Goal: Transaction & Acquisition: Purchase product/service

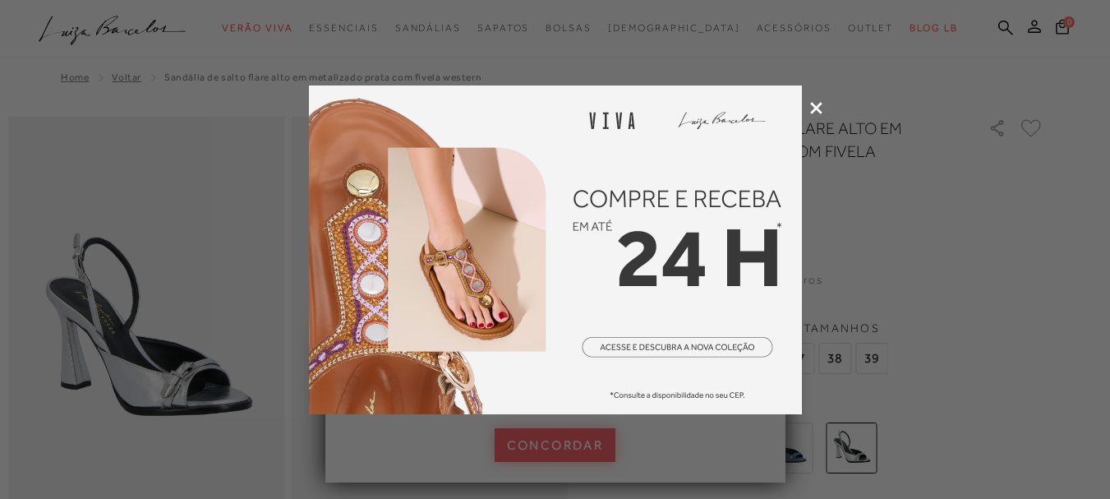
click at [813, 110] on icon at bounding box center [816, 108] width 12 height 12
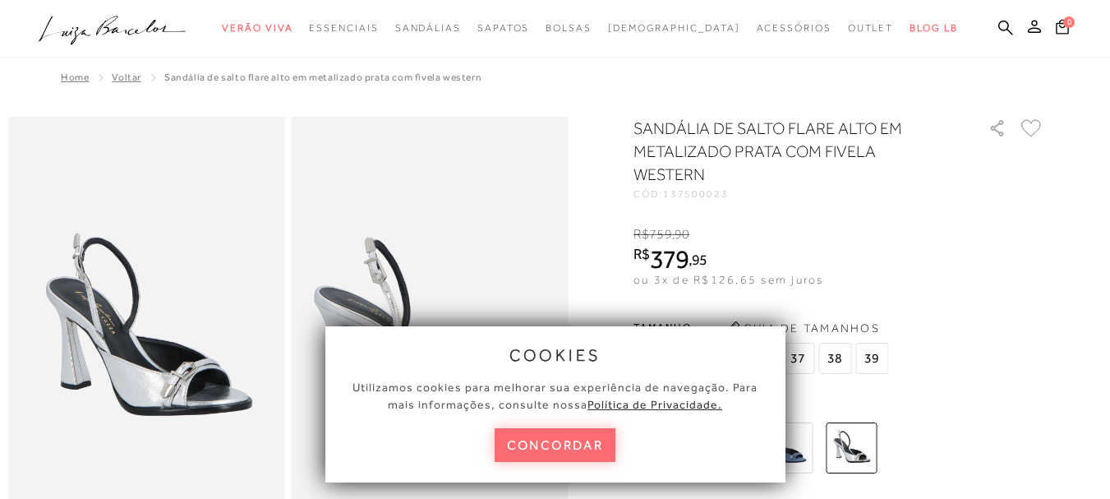
click at [560, 438] on button "concordar" at bounding box center [556, 445] width 122 height 34
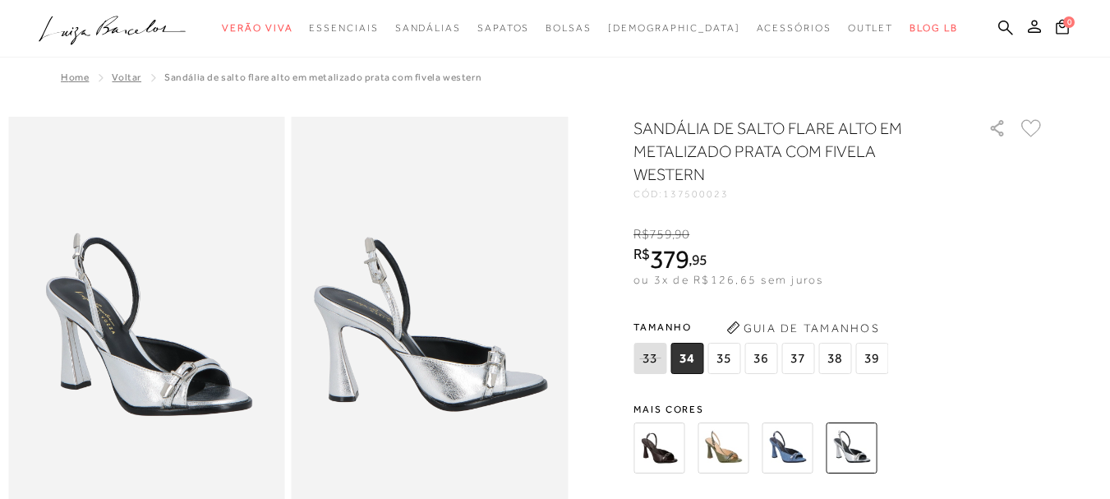
click at [729, 454] on img at bounding box center [722, 447] width 51 height 51
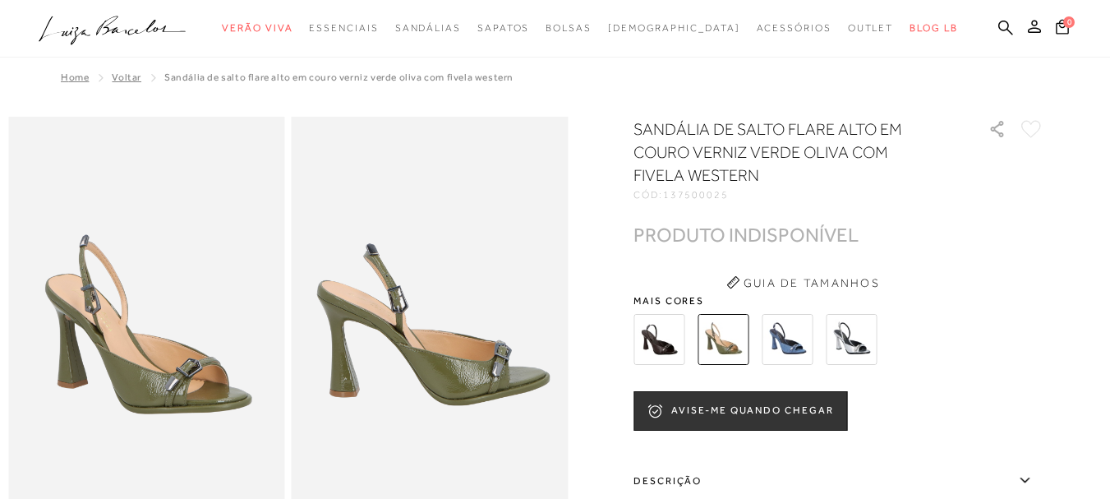
click at [790, 340] on img at bounding box center [787, 339] width 51 height 51
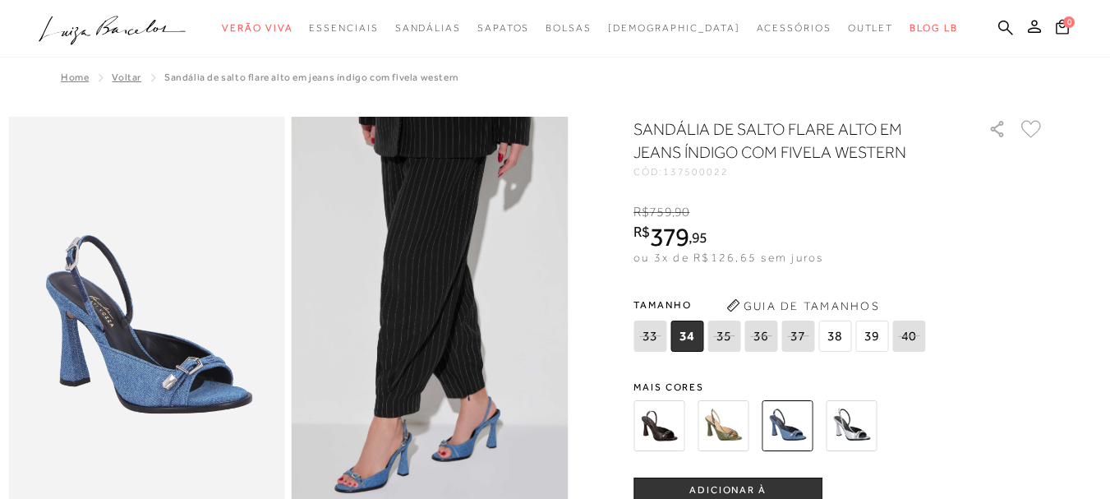
click at [860, 430] on img at bounding box center [851, 425] width 51 height 51
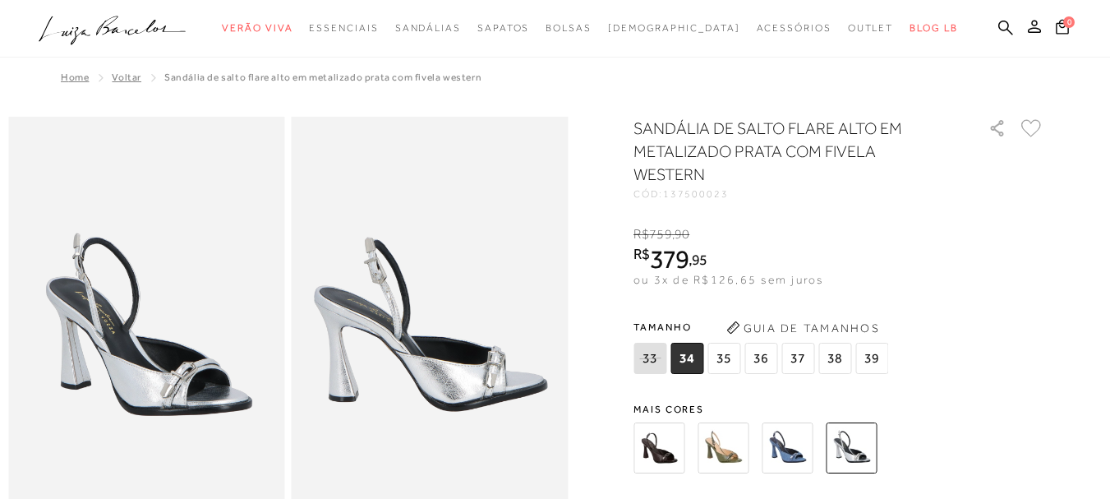
click at [800, 361] on span "37" at bounding box center [797, 358] width 33 height 31
click at [821, 324] on button "Guia de Tamanhos" at bounding box center [802, 328] width 164 height 26
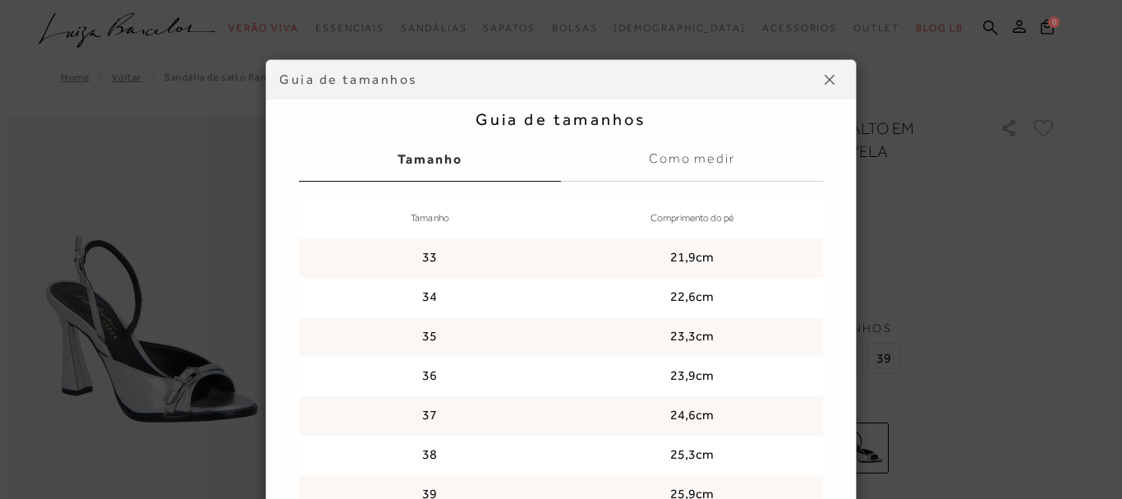
click at [825, 81] on img at bounding box center [830, 80] width 10 height 10
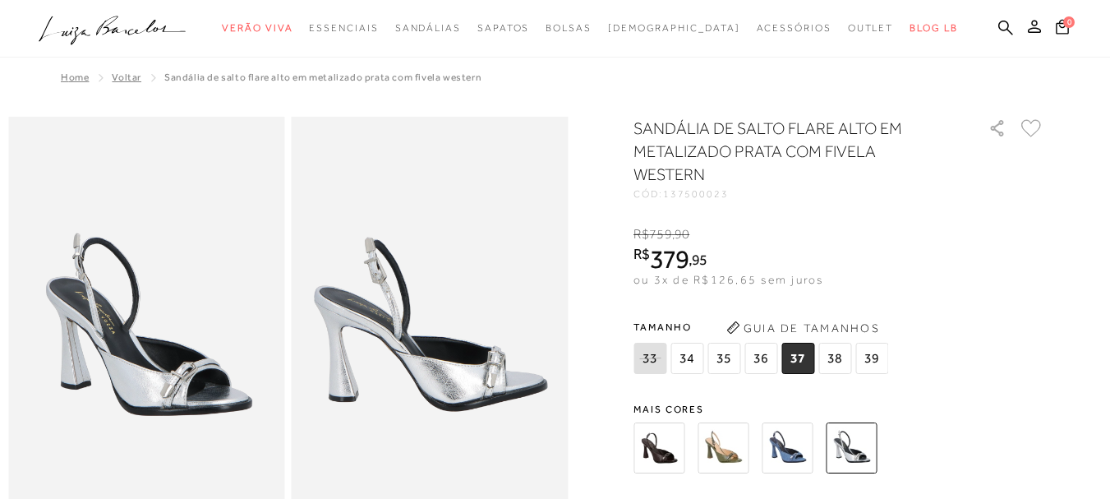
click at [771, 370] on span "36" at bounding box center [760, 358] width 33 height 31
click at [771, 368] on span "36" at bounding box center [760, 358] width 33 height 31
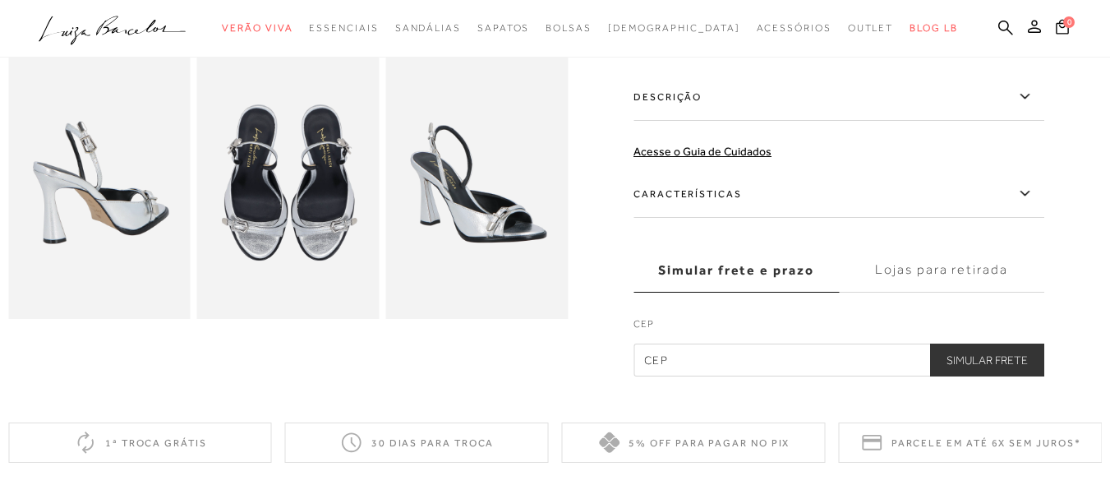
scroll to position [493, 0]
click at [933, 272] on label "Lojas para retirada" at bounding box center [941, 269] width 205 height 44
click at [0, 0] on input "Lojas para retirada" at bounding box center [0, 0] width 0 height 0
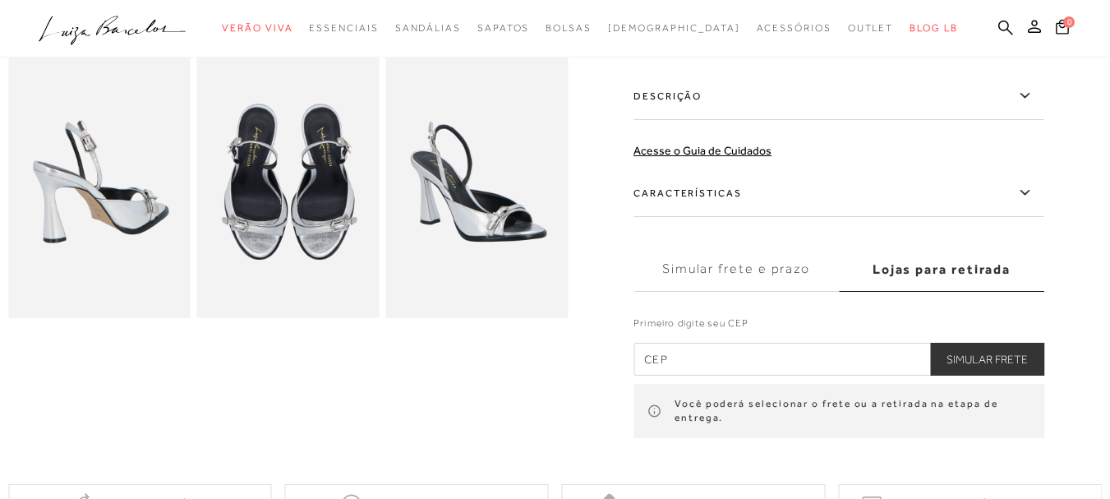
click at [682, 357] on input "text" at bounding box center [838, 359] width 411 height 33
type input "18271-590"
click at [1002, 351] on button "Simular Frete" at bounding box center [987, 359] width 114 height 33
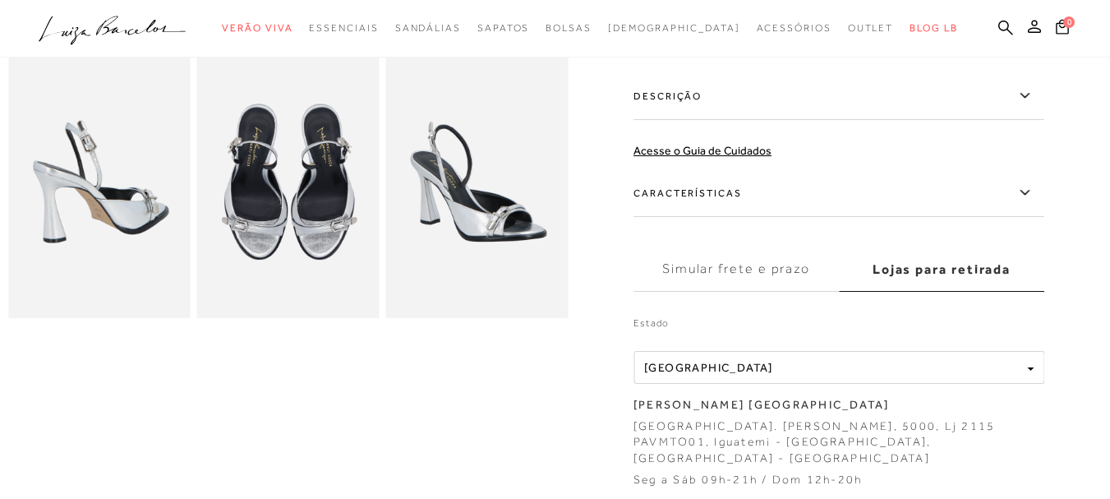
scroll to position [575, 0]
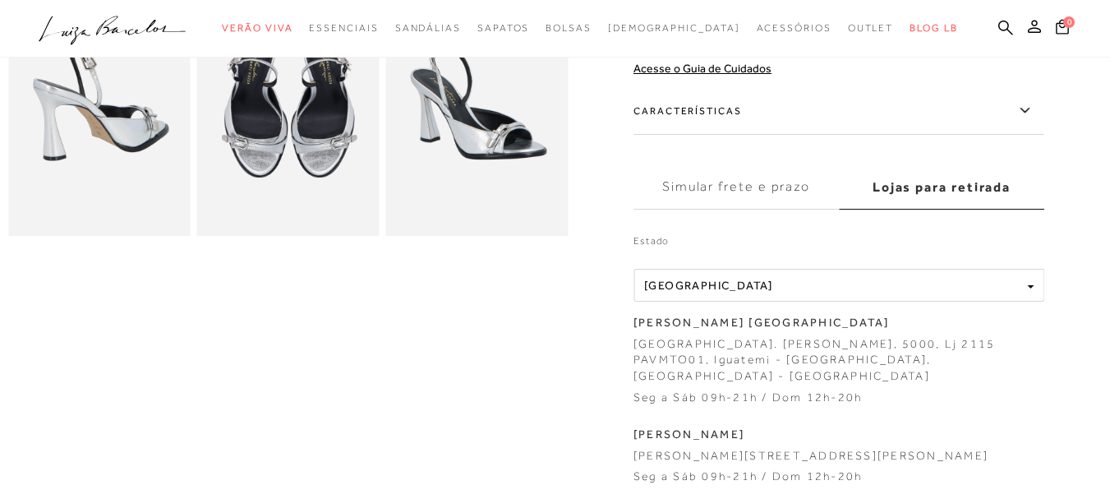
click at [731, 189] on label "Simular frete e prazo" at bounding box center [735, 187] width 205 height 44
click at [0, 0] on input "Simular frete e prazo" at bounding box center [0, 0] width 0 height 0
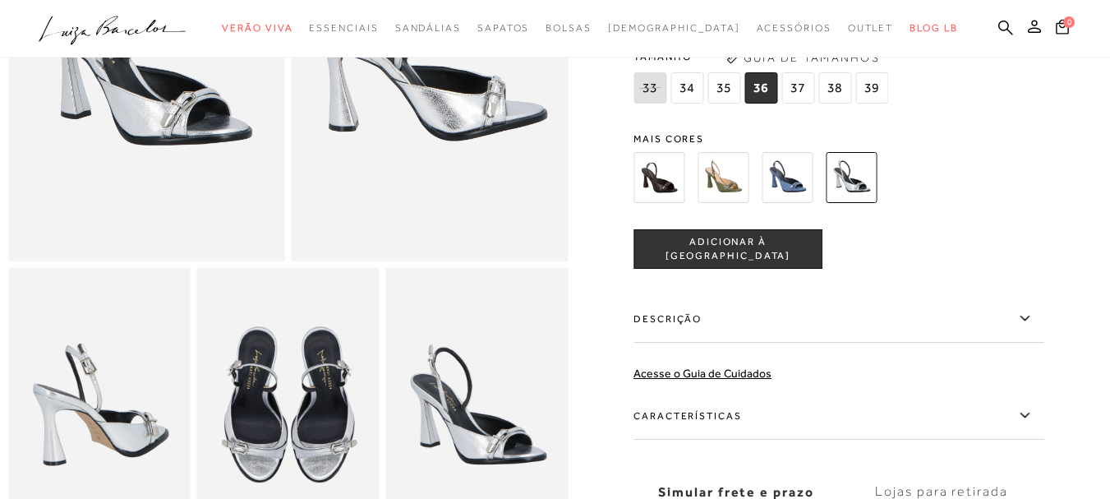
scroll to position [411, 0]
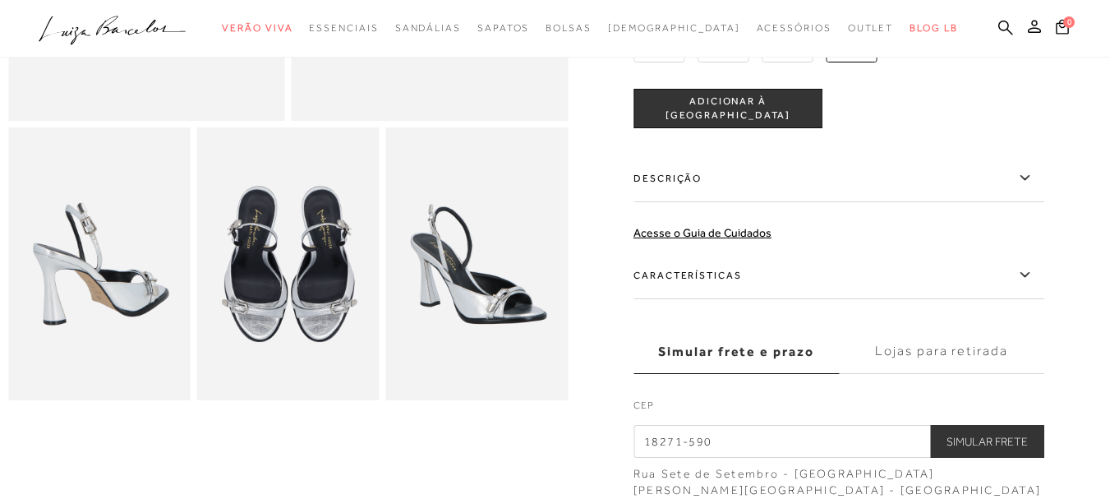
click at [734, 112] on span "ADICIONAR À [GEOGRAPHIC_DATA]" at bounding box center [727, 108] width 187 height 29
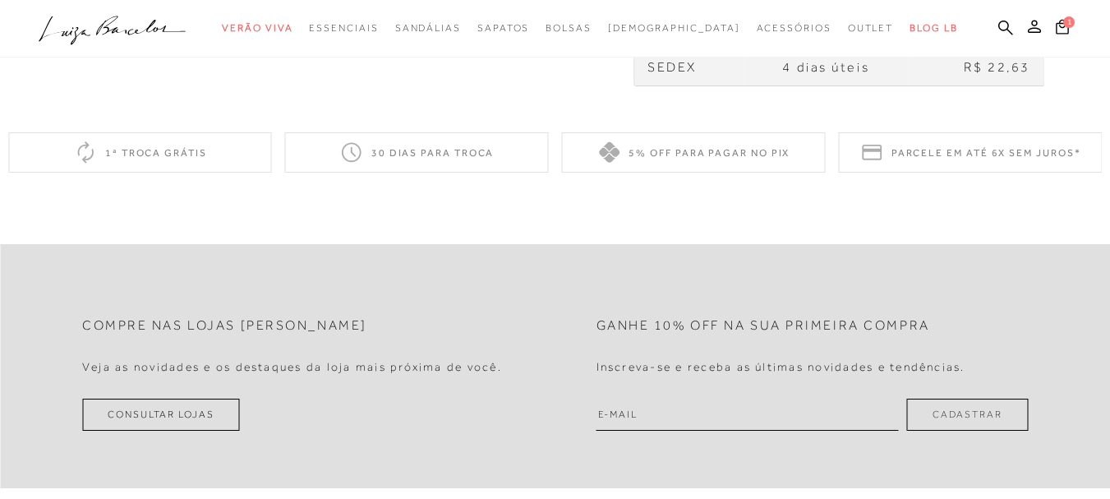
scroll to position [904, 0]
click at [711, 404] on input "email" at bounding box center [747, 413] width 302 height 32
type input "[EMAIL_ADDRESS][DOMAIN_NAME]"
click at [983, 397] on button "Cadastrar" at bounding box center [967, 413] width 121 height 32
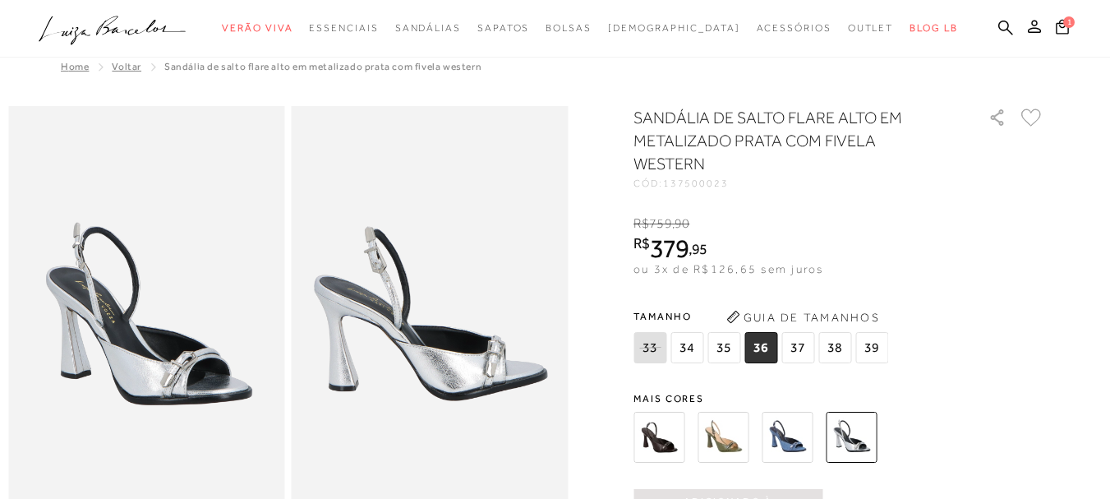
scroll to position [0, 0]
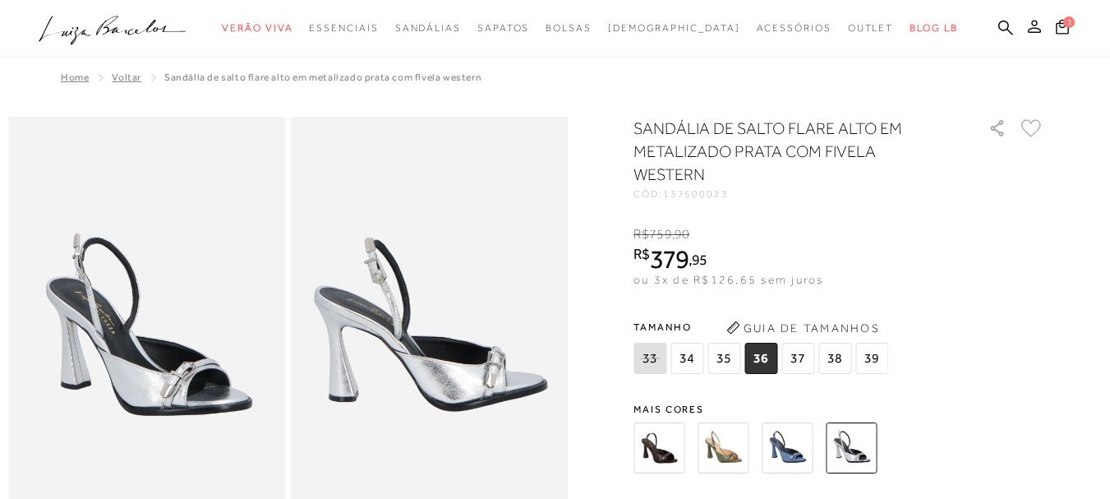
click at [1028, 30] on icon at bounding box center [1034, 26] width 13 height 13
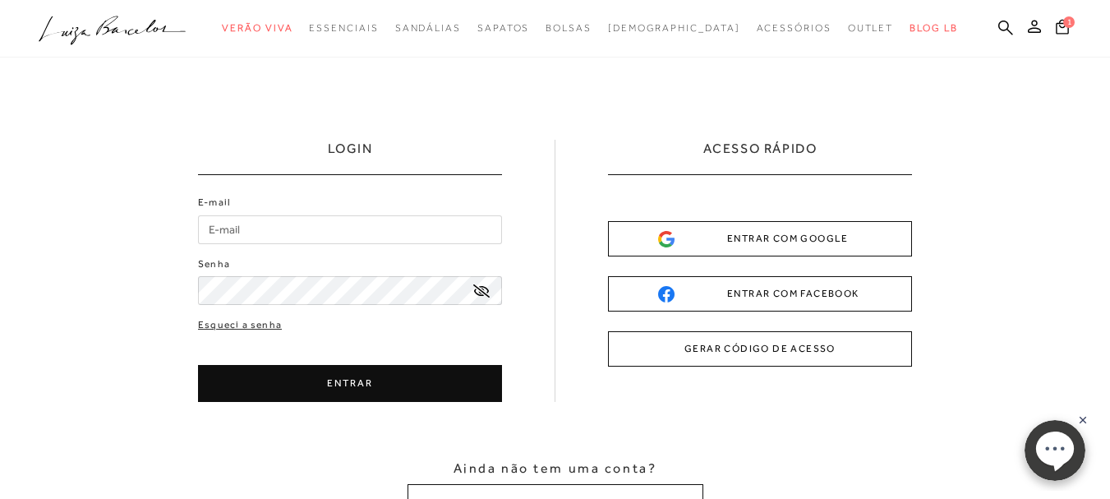
click at [266, 228] on input "E-mail" at bounding box center [350, 229] width 304 height 29
type input "[EMAIL_ADDRESS][DOMAIN_NAME]"
click at [753, 292] on div "ENTRAR COM FACEBOOK" at bounding box center [760, 293] width 204 height 17
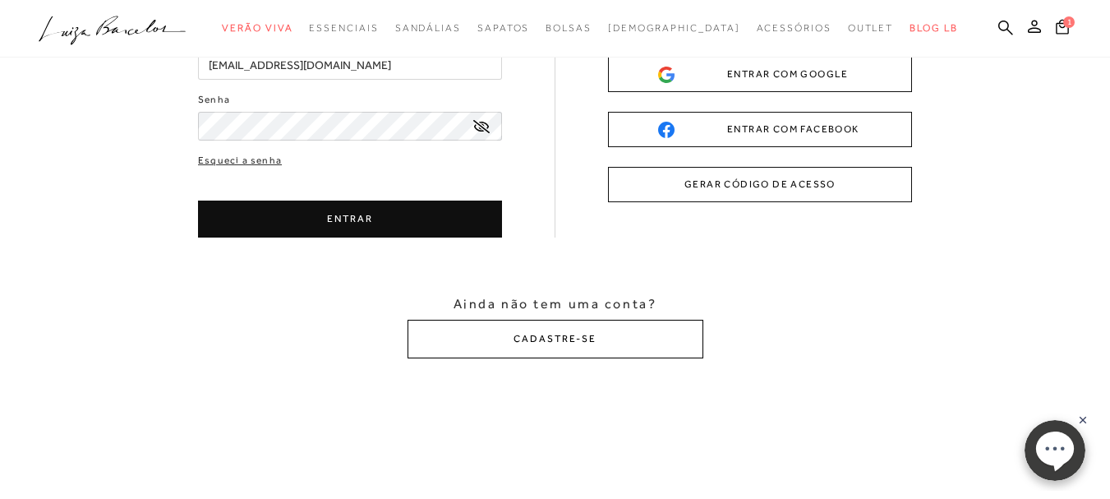
click at [568, 334] on button "CADASTRE-SE" at bounding box center [555, 339] width 296 height 39
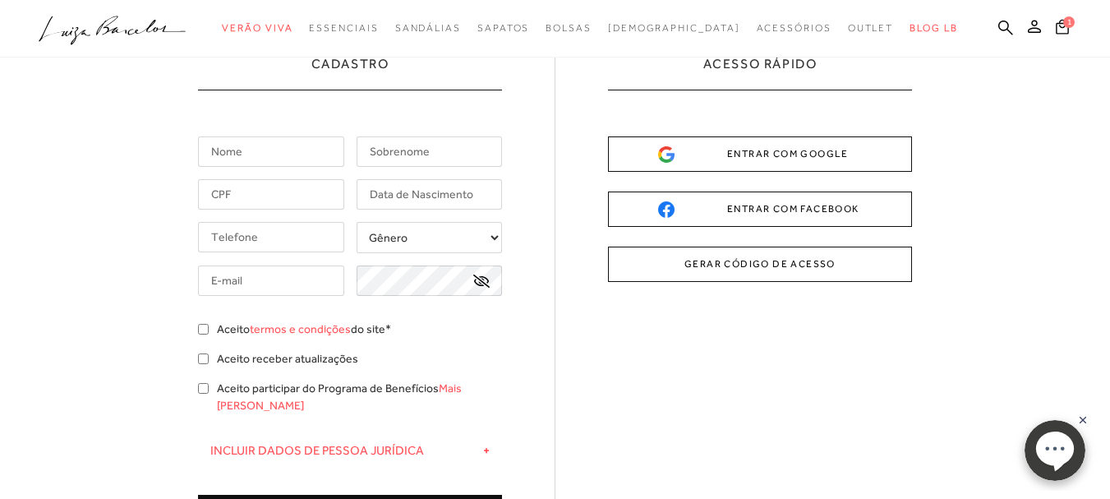
scroll to position [0, 0]
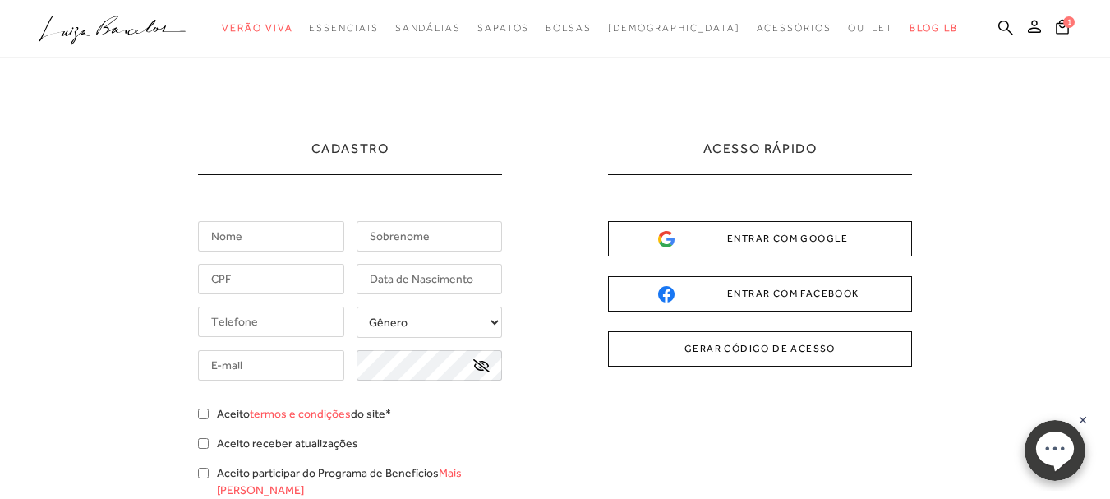
click at [268, 238] on input "text" at bounding box center [271, 236] width 146 height 30
type input "lucilene"
type input "alciati"
type input "[PHONE_NUMBER]"
type input "[EMAIL_ADDRESS][DOMAIN_NAME]"
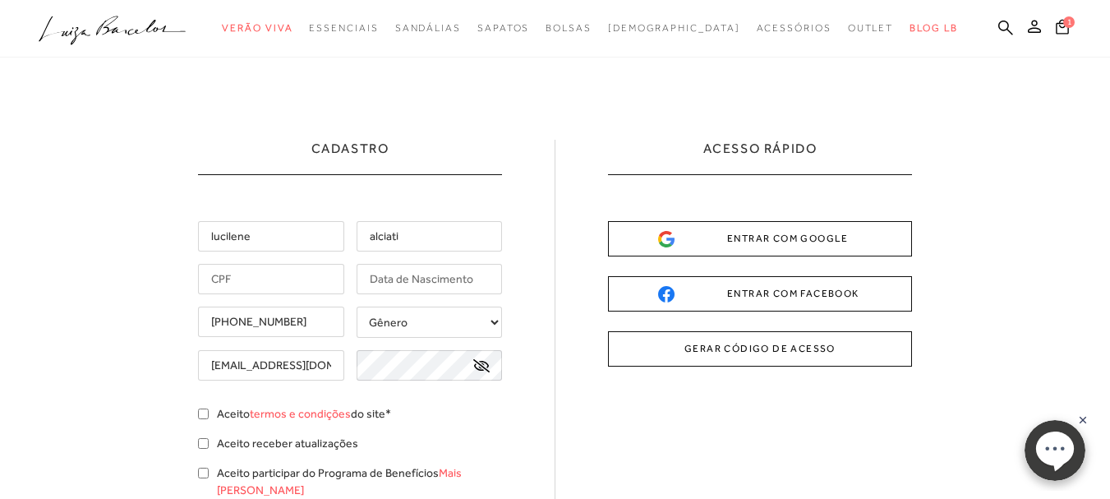
click at [301, 286] on input "text" at bounding box center [271, 279] width 146 height 30
type input "197.281.288-27"
click at [427, 287] on input "text" at bounding box center [430, 279] width 146 height 30
type input "[DATE]"
click at [424, 329] on select "Gênero Feminino Masculino" at bounding box center [430, 321] width 146 height 31
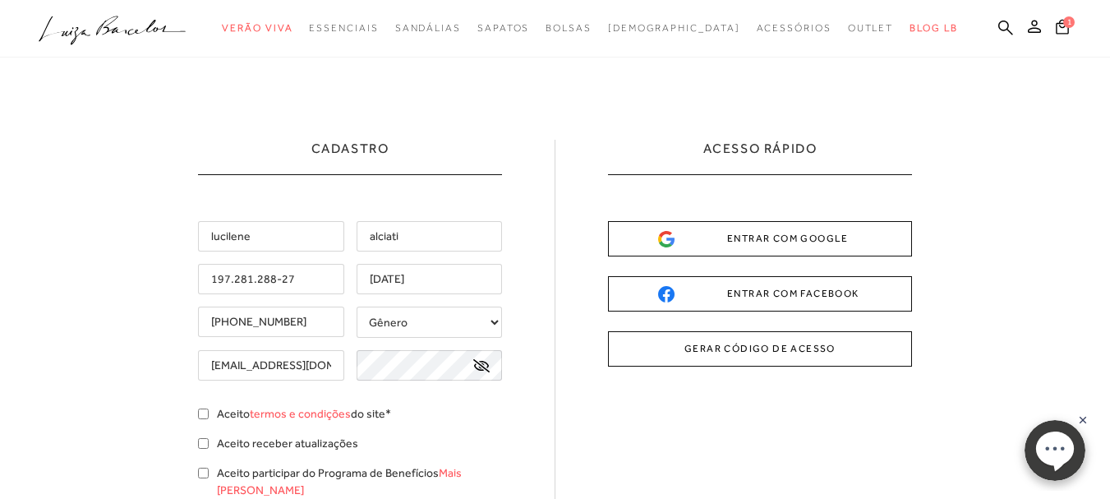
select select
click at [357, 306] on select "Gênero Feminino Masculino" at bounding box center [430, 321] width 146 height 31
click at [205, 417] on input "Aceito termos e condições do site*" at bounding box center [203, 413] width 11 height 11
checkbox input "true"
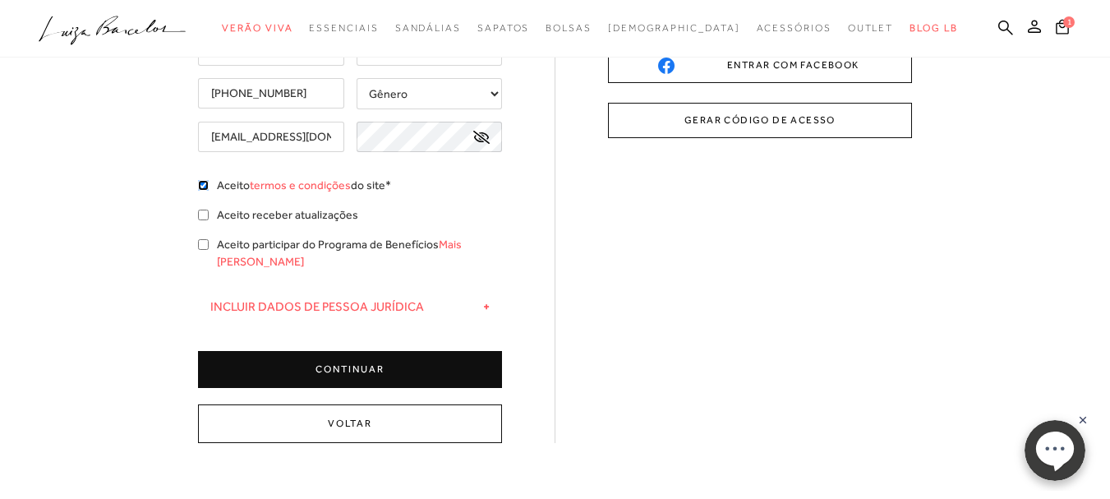
scroll to position [246, 0]
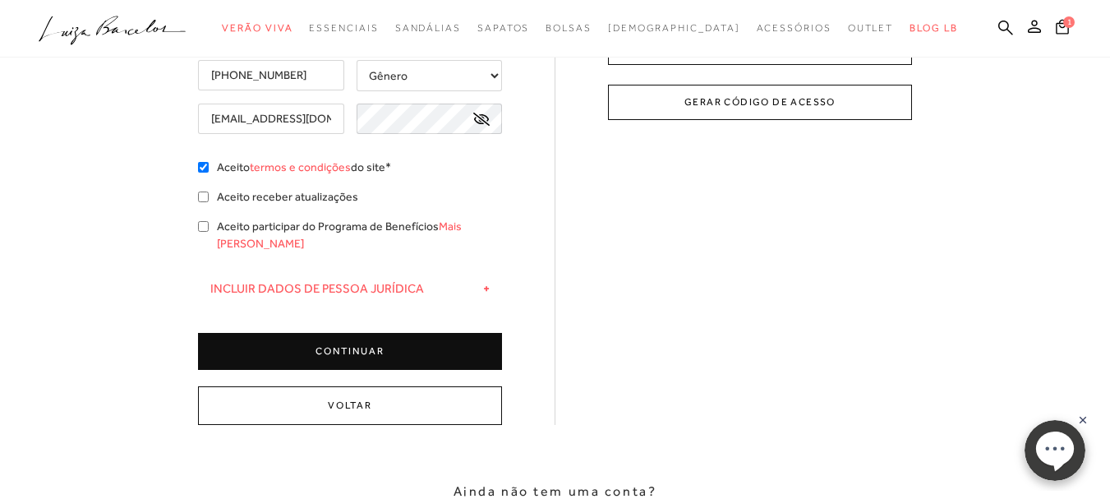
click at [375, 333] on button "CONTINUAR" at bounding box center [350, 351] width 304 height 37
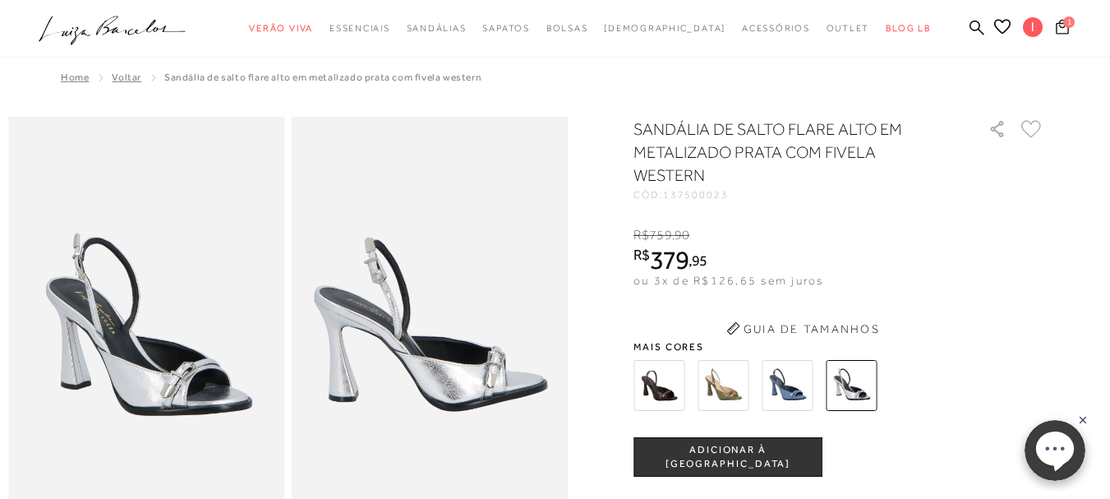
click at [1063, 25] on span "1" at bounding box center [1069, 22] width 12 height 12
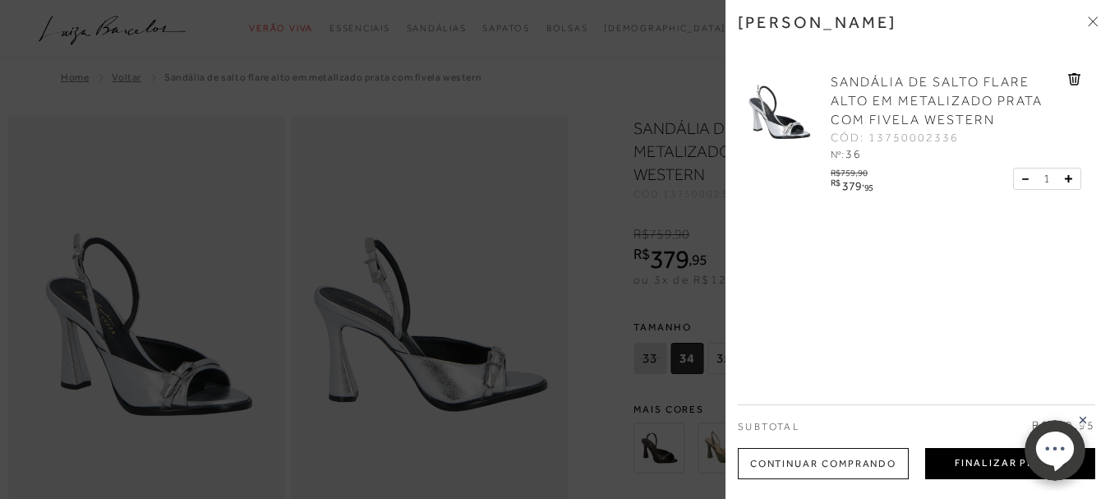
click at [974, 462] on button "Finalizar Pedido" at bounding box center [1010, 463] width 170 height 31
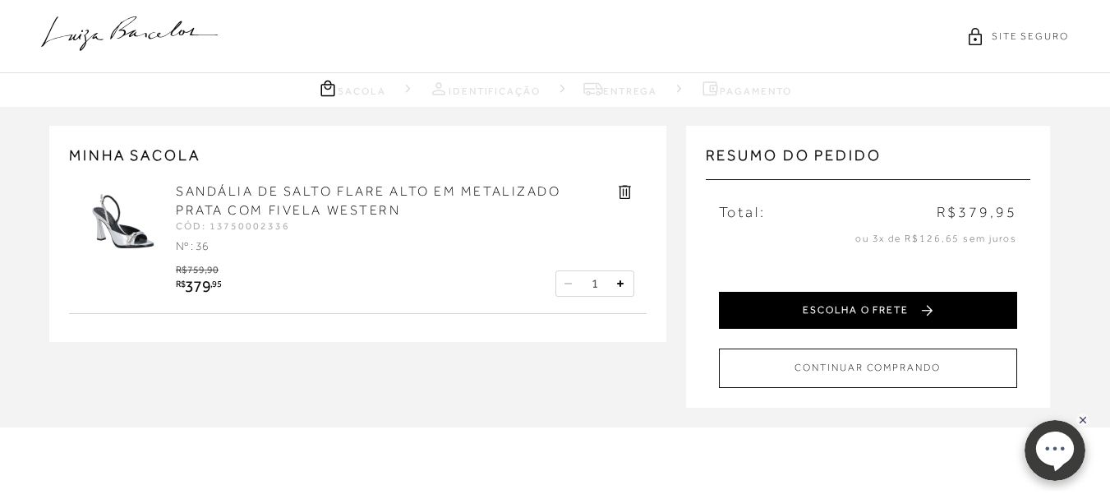
click at [881, 306] on button "ESCOLHA O FRETE" at bounding box center [868, 310] width 298 height 37
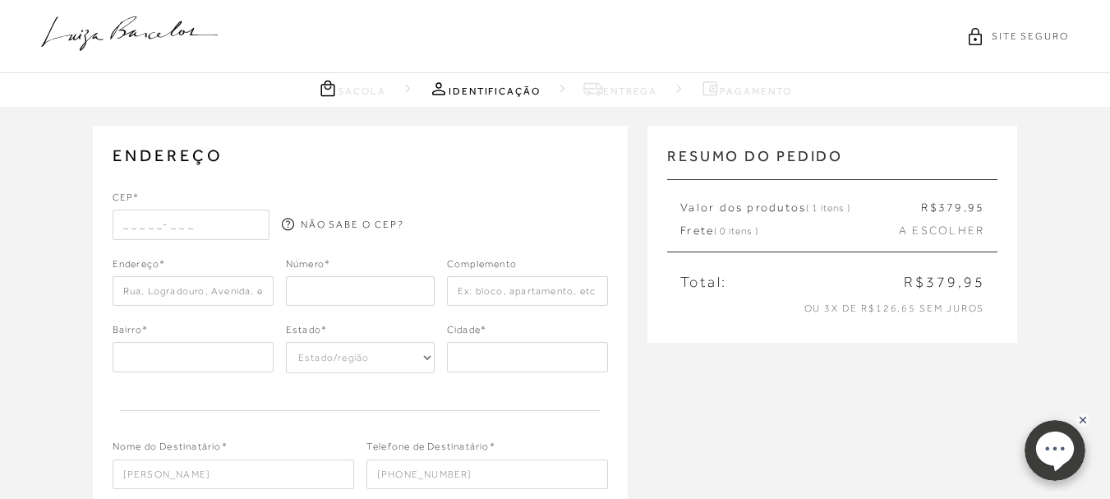
click at [228, 225] on input "text" at bounding box center [191, 224] width 157 height 30
type input "18271-590"
type input "Rua Sete de Setembro"
type input "816"
type input "Rua Sete de Setembro"
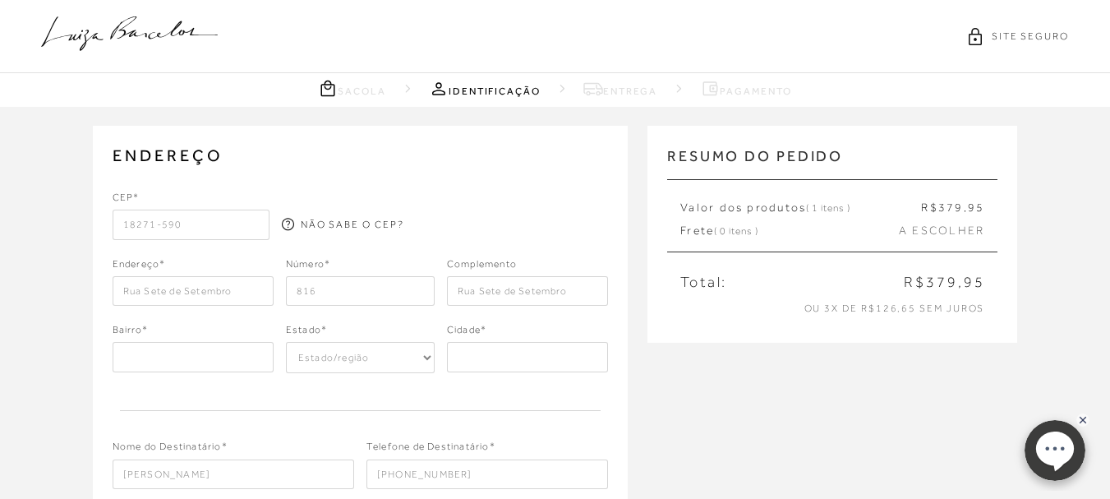
type input "SP"
select select "SP"
type input "Tatuí"
type input "Vila Doutor [PERSON_NAME]"
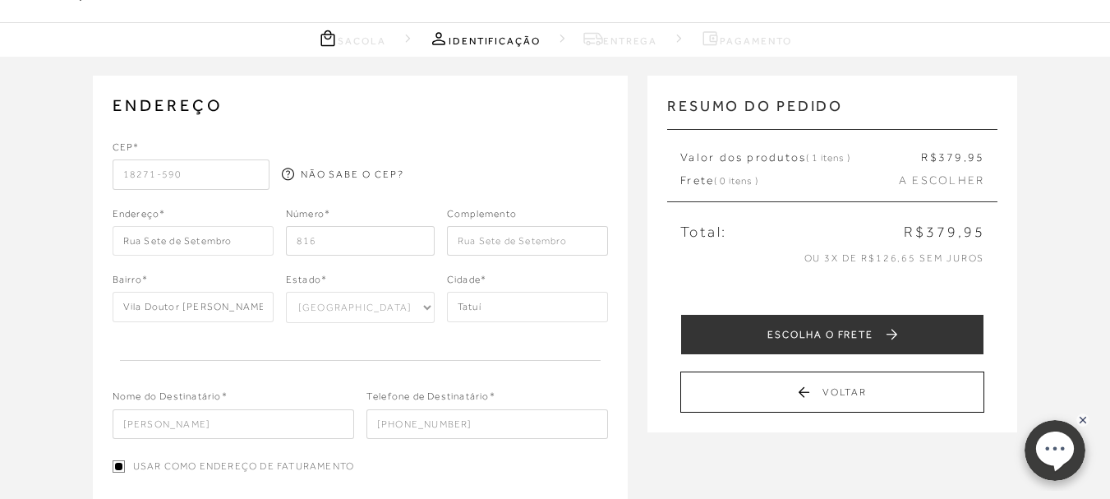
scroll to position [164, 0]
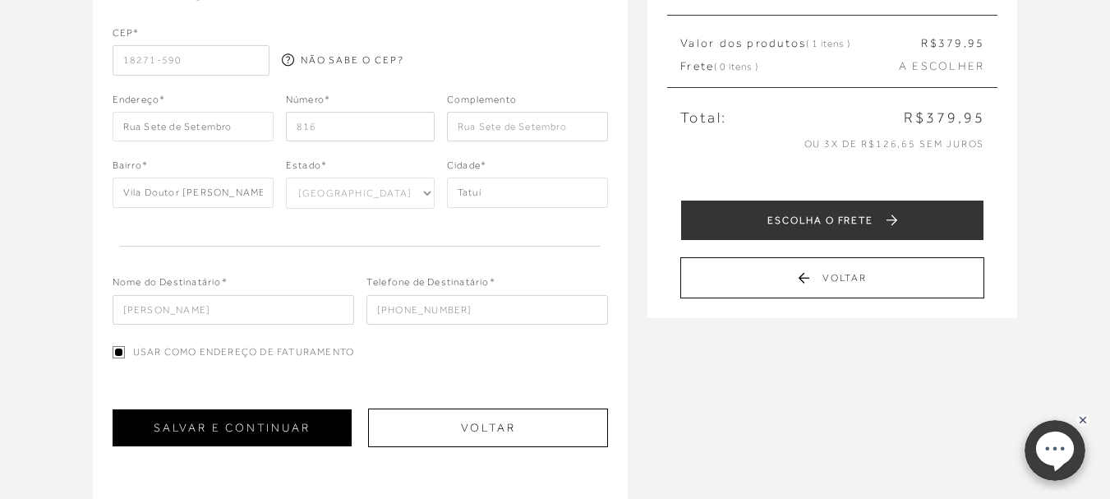
click at [300, 428] on button "SALVAR E CONTINUAR" at bounding box center [232, 427] width 239 height 37
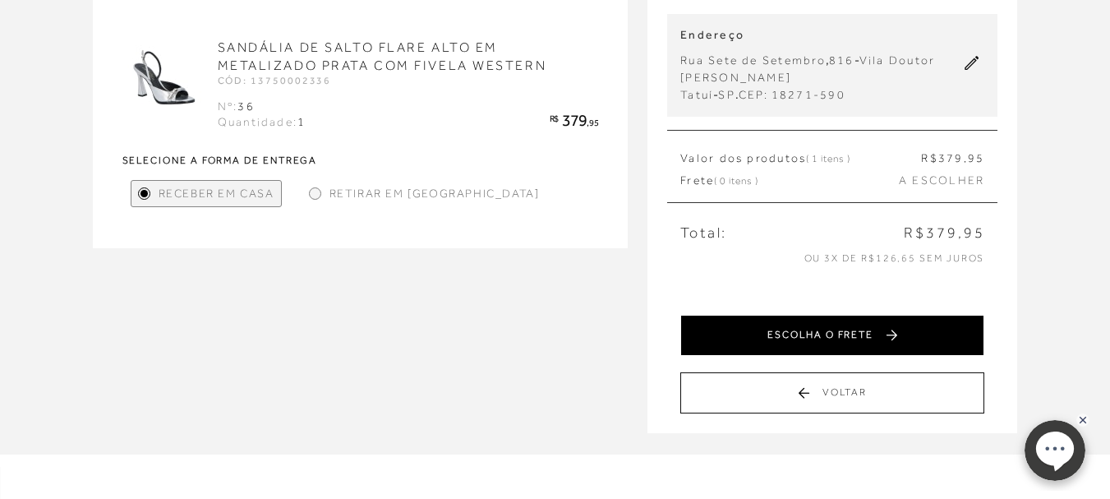
click at [837, 334] on button "ESCOLHA O FRETE" at bounding box center [832, 335] width 304 height 41
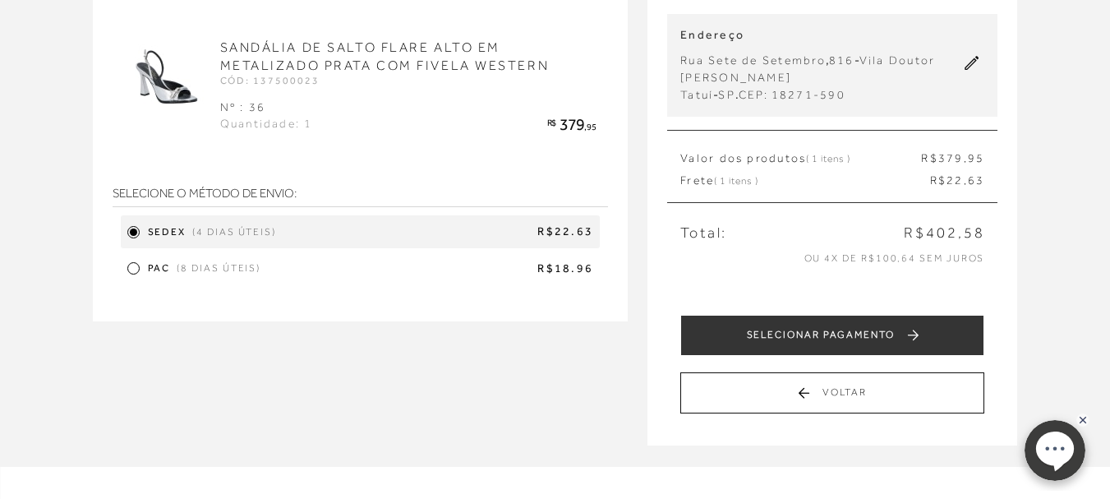
click at [133, 272] on div at bounding box center [133, 268] width 7 height 7
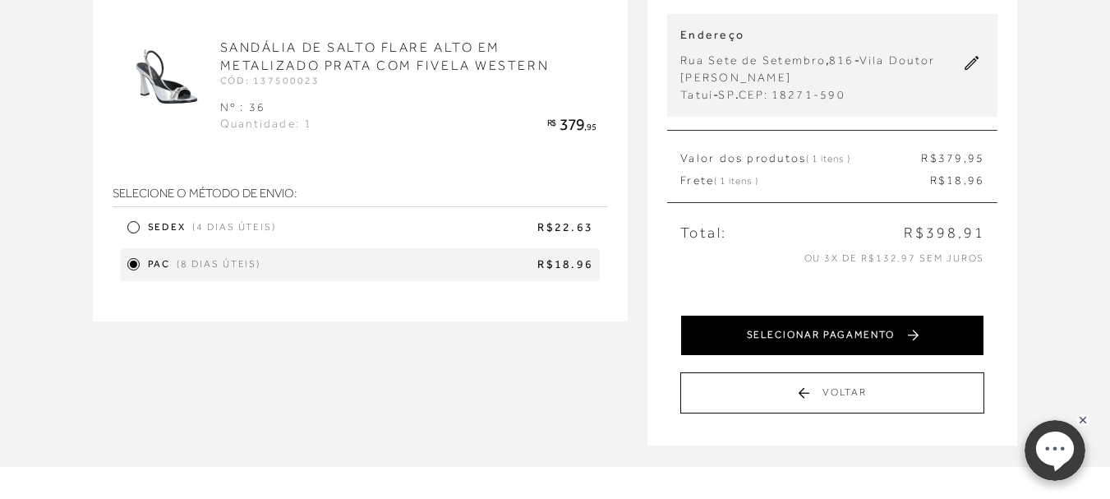
click at [835, 333] on button "SELECIONAR PAGAMENTO" at bounding box center [832, 335] width 304 height 41
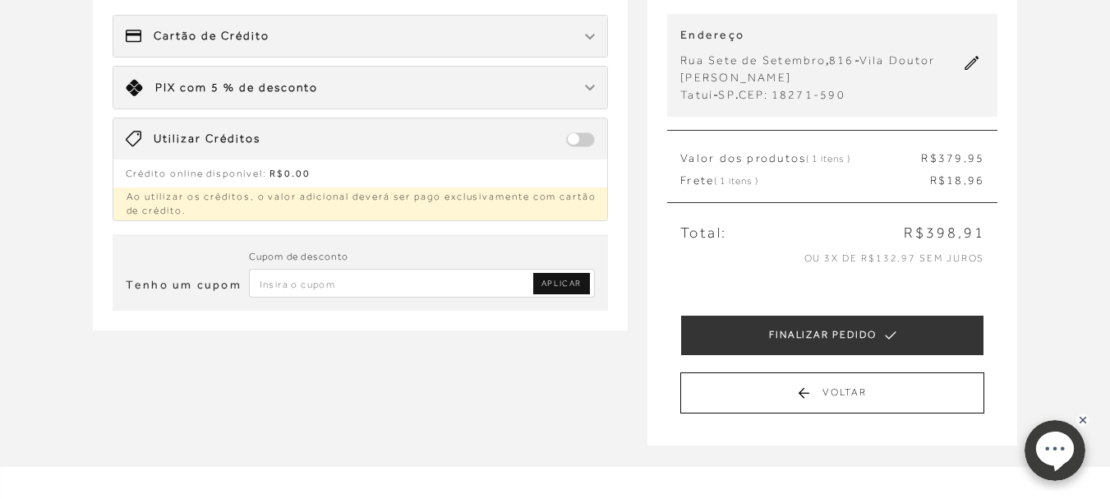
click at [341, 288] on input "Inserir Código da Promoção" at bounding box center [422, 283] width 347 height 29
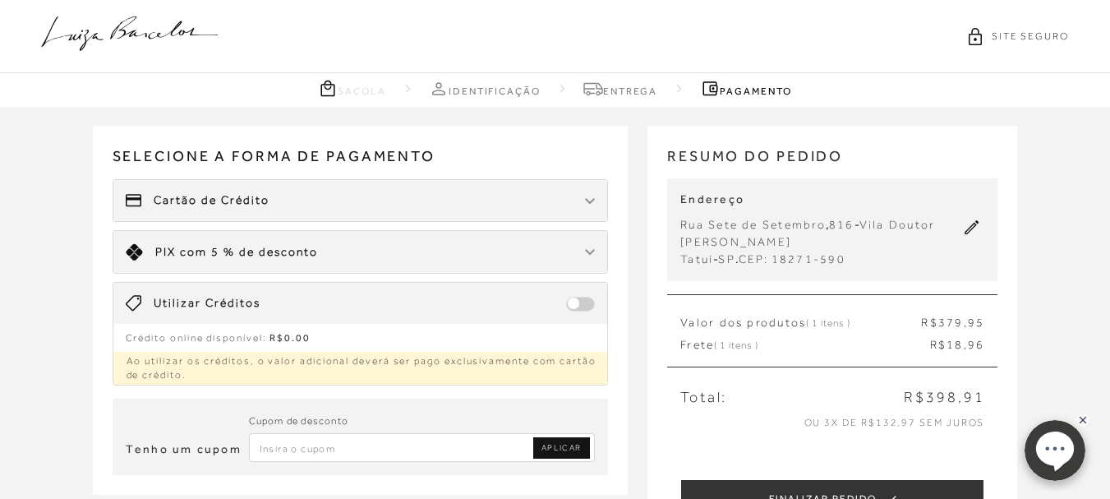
scroll to position [82, 0]
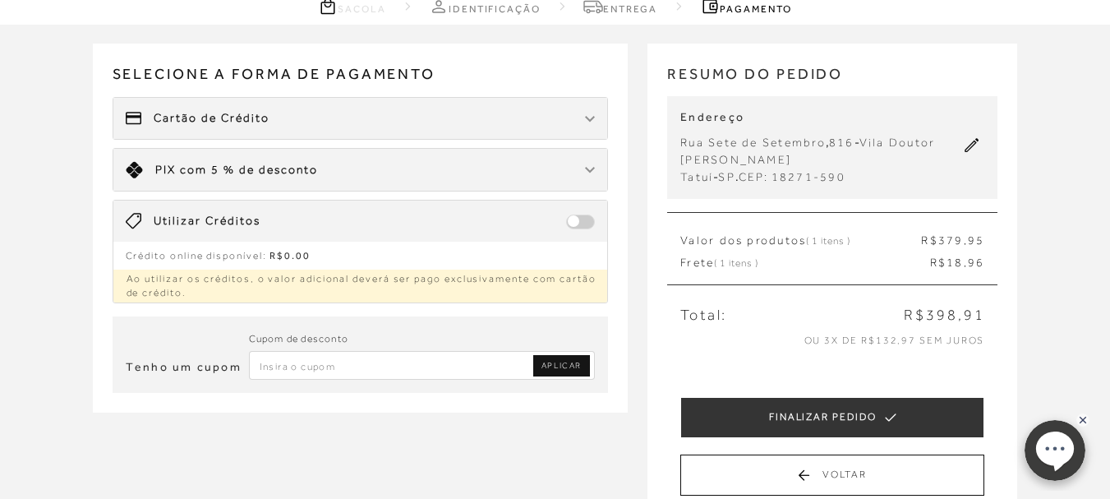
click at [455, 364] on input "Inserir Código da Promoção" at bounding box center [422, 365] width 347 height 29
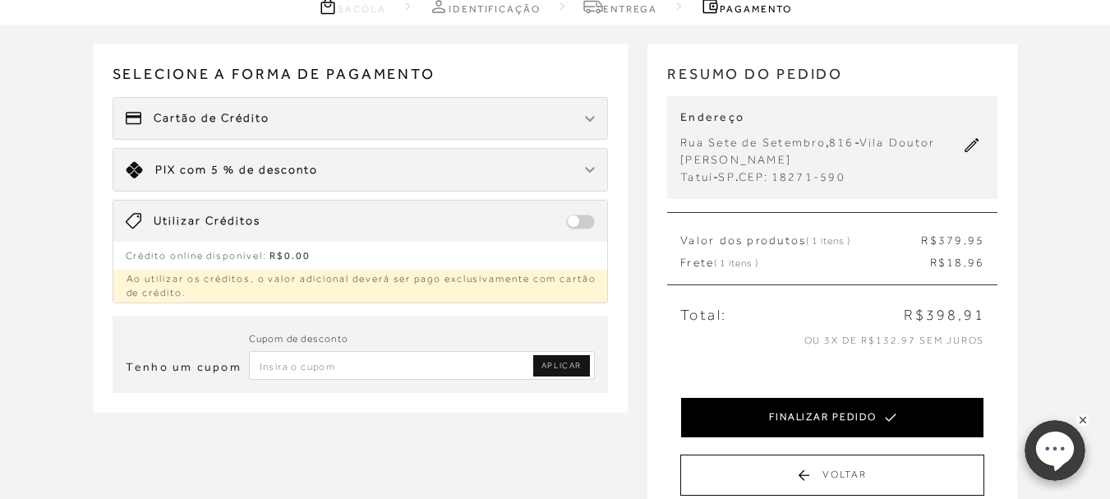
click at [797, 413] on button "FINALIZAR PEDIDO" at bounding box center [832, 417] width 304 height 41
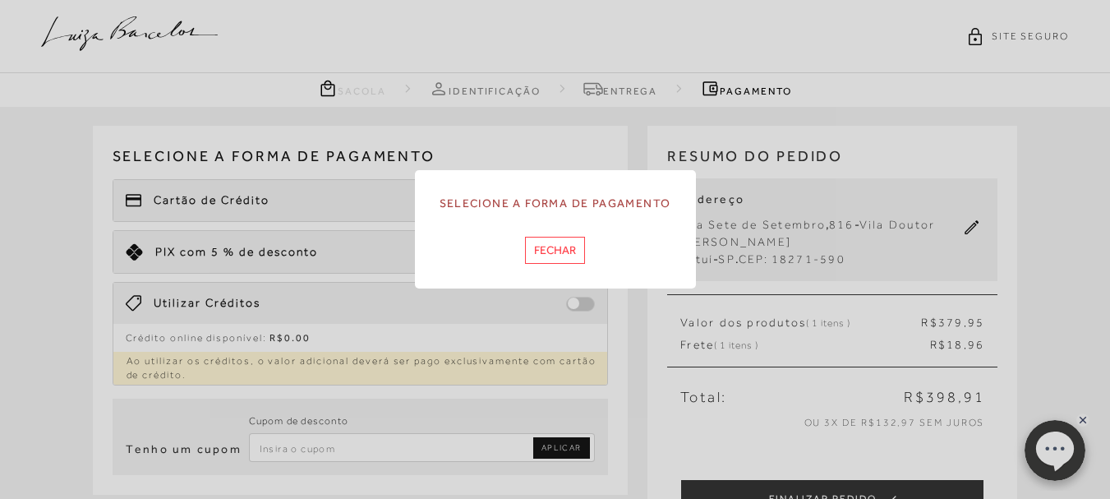
click at [552, 251] on button "Fechar" at bounding box center [555, 250] width 60 height 27
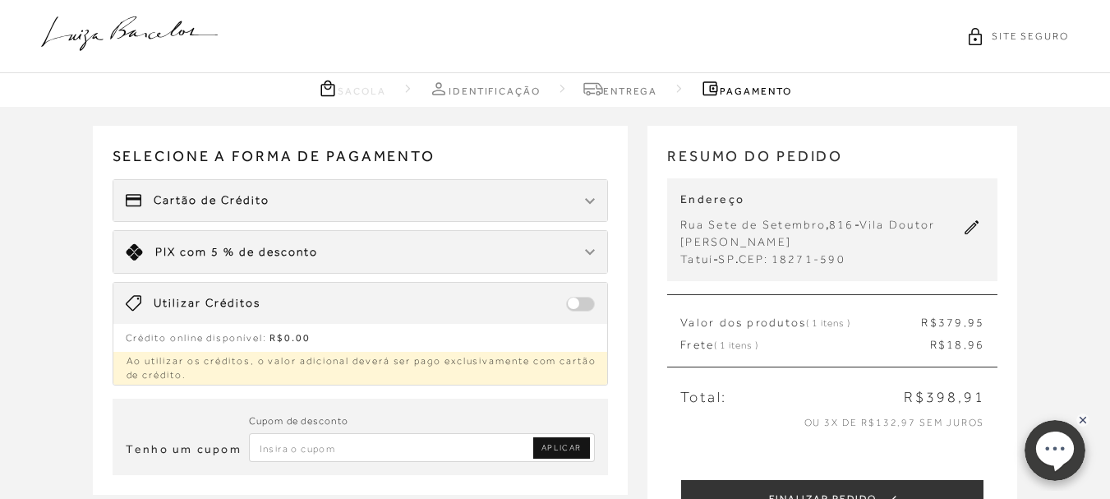
click at [396, 205] on div "Cartão de Crédito" at bounding box center [360, 200] width 495 height 41
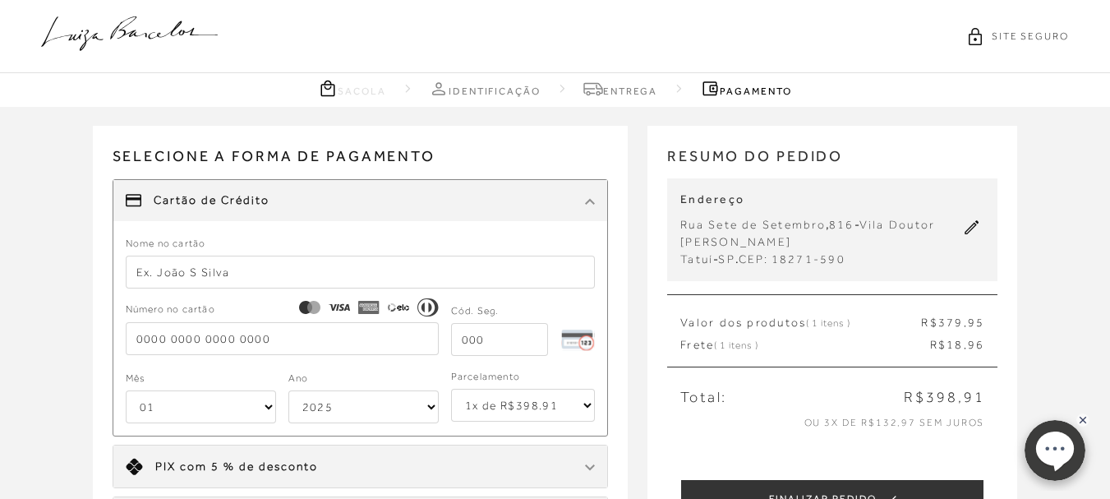
click at [272, 279] on input "text" at bounding box center [361, 271] width 470 height 33
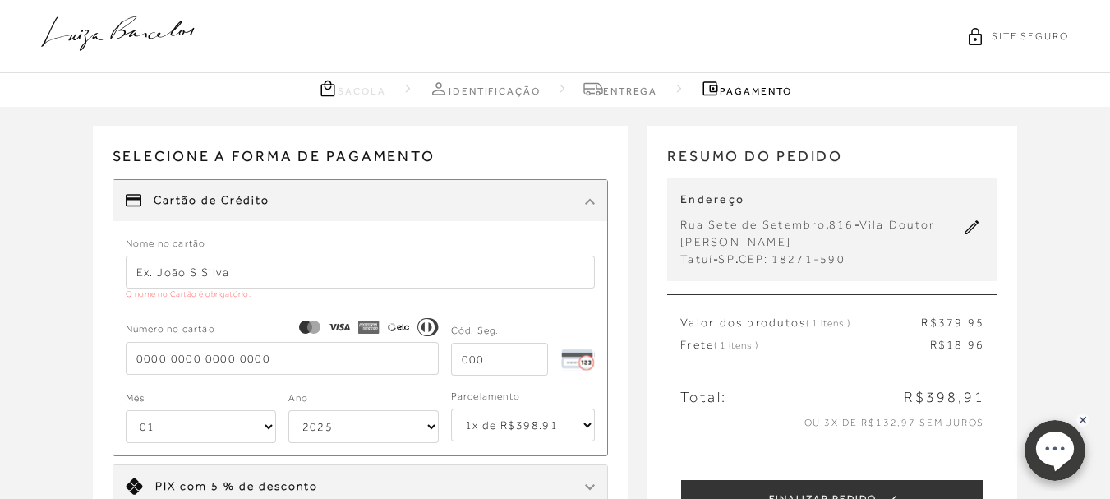
type input "[PERSON_NAME]"
type input "[CREDIT_CARD_NUMBER]"
type input "646"
select select "06"
select select "2034"
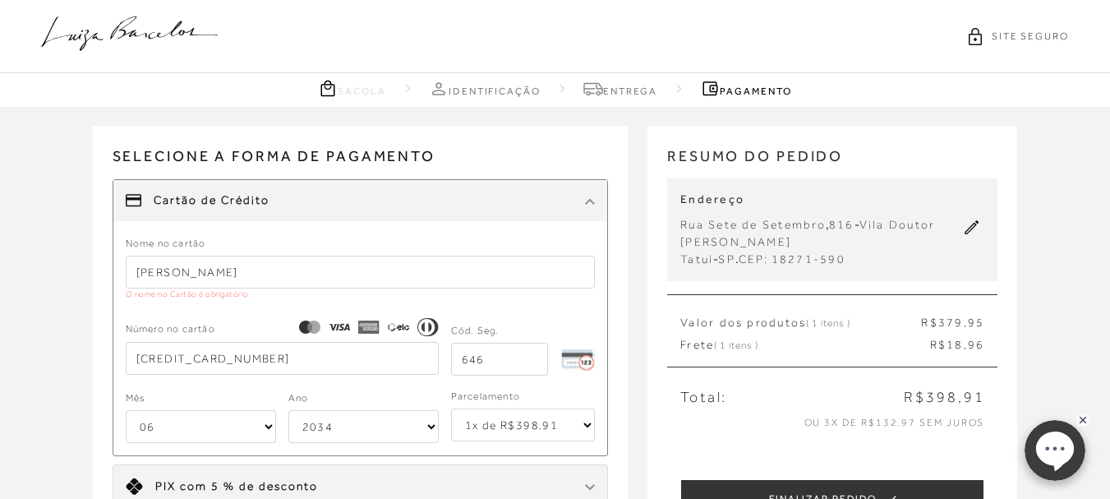
type input "[CREDIT_CARD_NUMBER]"
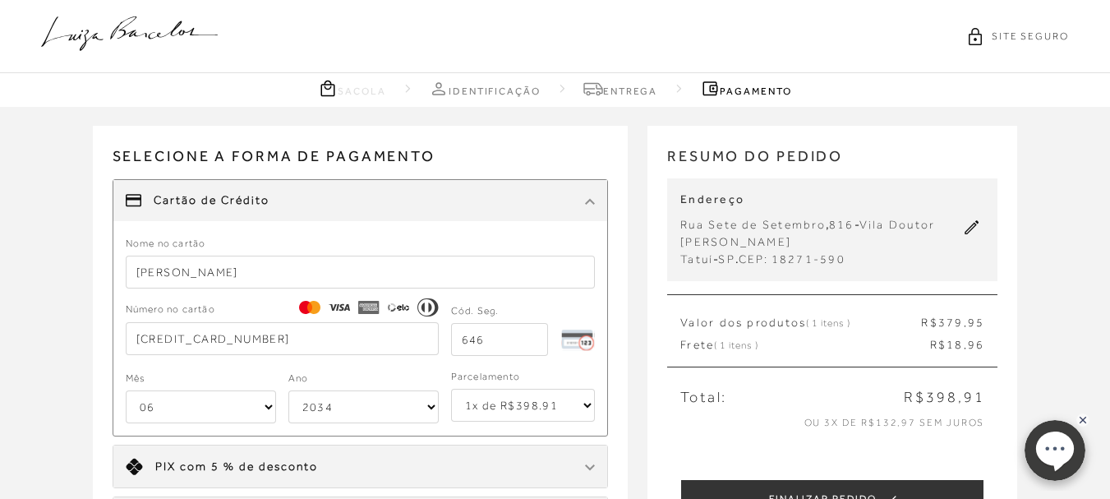
click at [522, 402] on select "1x de R$398.91 2x de R$199.46 sem juros 3x de R$132.97 sem juros 4x de R$99.73 …" at bounding box center [523, 405] width 145 height 33
select select "6"
click at [451, 389] on select "1x de R$398.91 2x de R$199.46 sem juros 3x de R$132.97 sem juros 4x de R$99.73 …" at bounding box center [523, 405] width 145 height 33
click at [632, 245] on div "Selecione a forma de pagamento FORMA DE PAGAMENTO Cartão de Crédito Nome no car…" at bounding box center [370, 363] width 555 height 475
click at [249, 334] on input "[CREDIT_CARD_NUMBER]" at bounding box center [282, 338] width 313 height 33
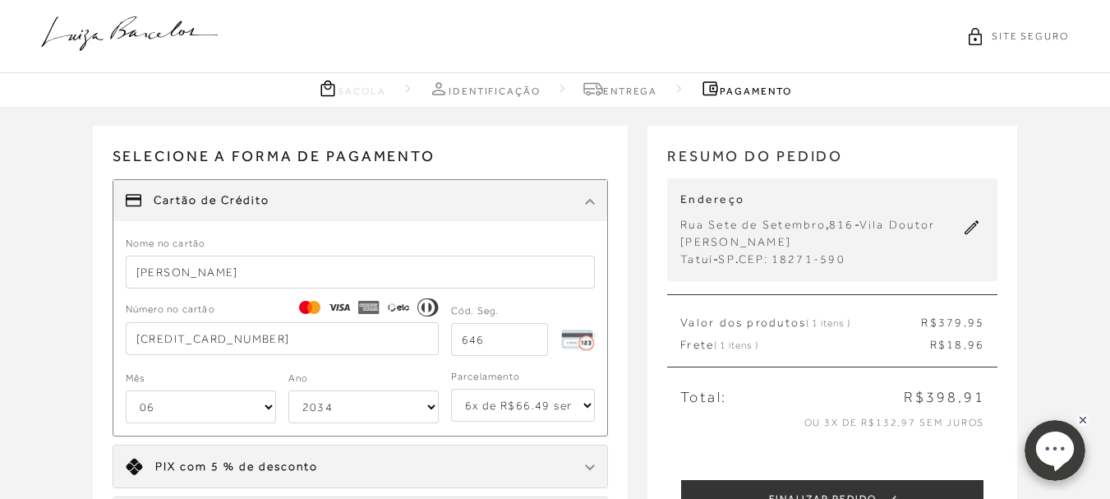
type input "[PERSON_NAME]"
type input "[CREDIT_CARD_NUMBER]"
type input "907"
select select "07"
select select "2032"
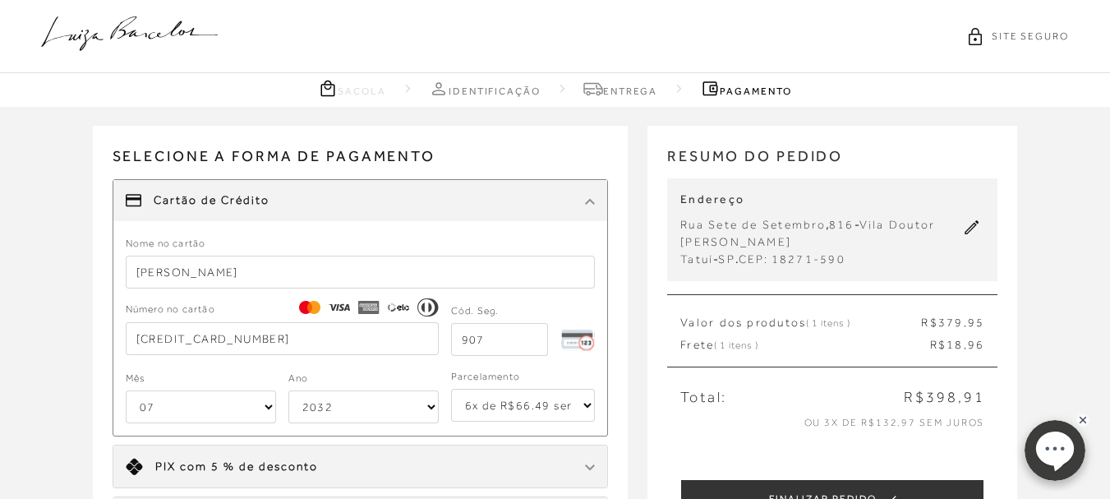
drag, startPoint x: 185, startPoint y: 334, endPoint x: 315, endPoint y: 319, distance: 130.7
click at [315, 319] on div "Número no cartão [CREDIT_CARD_NUMBER]" at bounding box center [282, 327] width 313 height 53
type input "[CREDIT_CARD_NUMBER]"
click at [331, 361] on form "Nome no cartão [PERSON_NAME] Número no cartão [CREDIT_CARD_NUMBER] Cód. Seg. 90…" at bounding box center [361, 329] width 470 height 190
click at [168, 412] on select "01 02 03 04 05 06 07 08 09 10 11 12" at bounding box center [201, 406] width 150 height 33
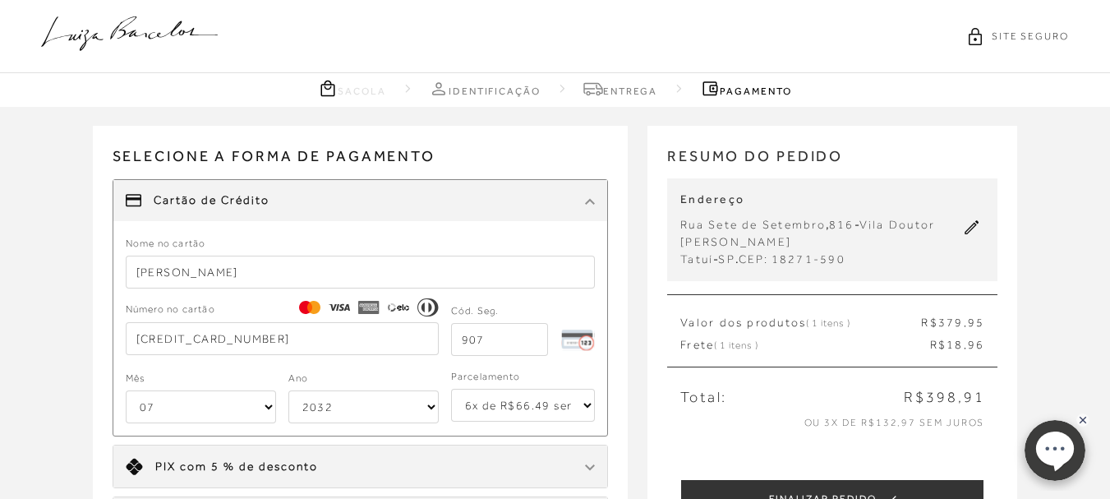
select select "08"
click at [126, 390] on select "01 02 03 04 05 06 07 08 09 10 11 12" at bounding box center [201, 406] width 150 height 33
click at [338, 409] on select "2025 2026 2027 2028 2029 2030 2031 2032 2033 2034 2035 2036 2037 2038 2039 2040…" at bounding box center [363, 406] width 150 height 33
select select "2033"
click at [288, 390] on select "2025 2026 2027 2028 2029 2030 2031 2032 2033 2034 2035 2036 2037 2038 2039 2040…" at bounding box center [363, 406] width 150 height 33
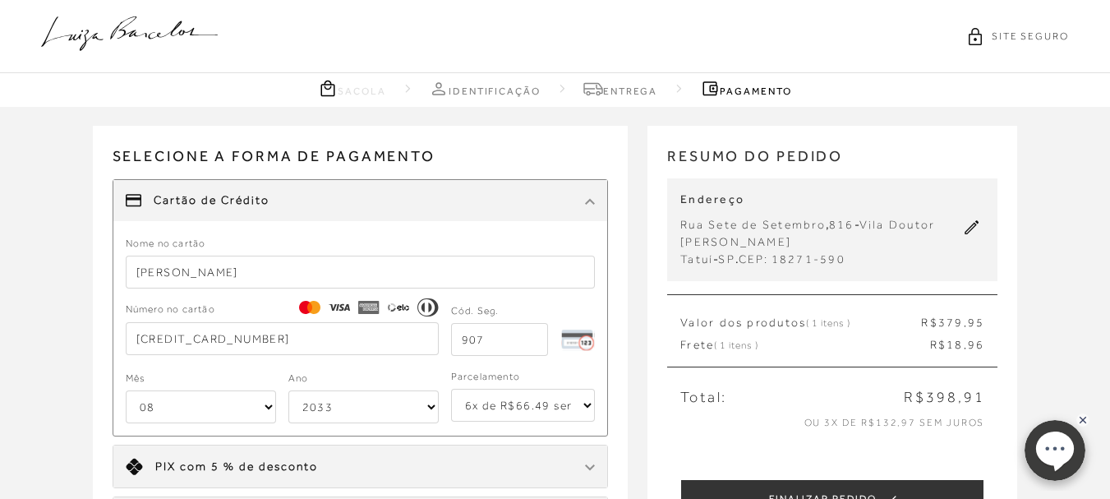
click at [517, 342] on input "907" at bounding box center [500, 339] width 98 height 33
type input "9"
type input "597"
click at [531, 366] on form "Nome no cartão [PERSON_NAME] Número no cartão [CREDIT_CARD_NUMBER] Cód. Seg. 59…" at bounding box center [361, 329] width 470 height 190
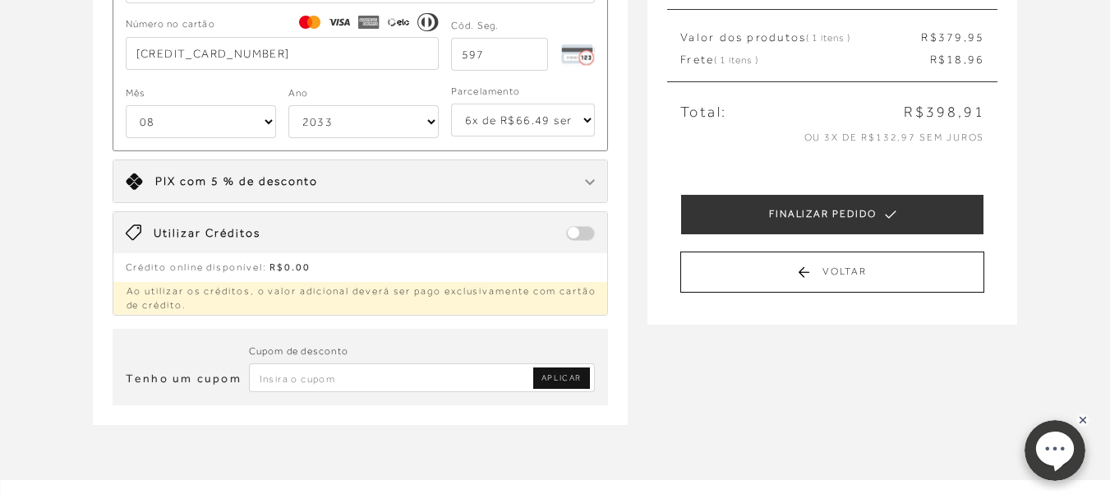
scroll to position [329, 0]
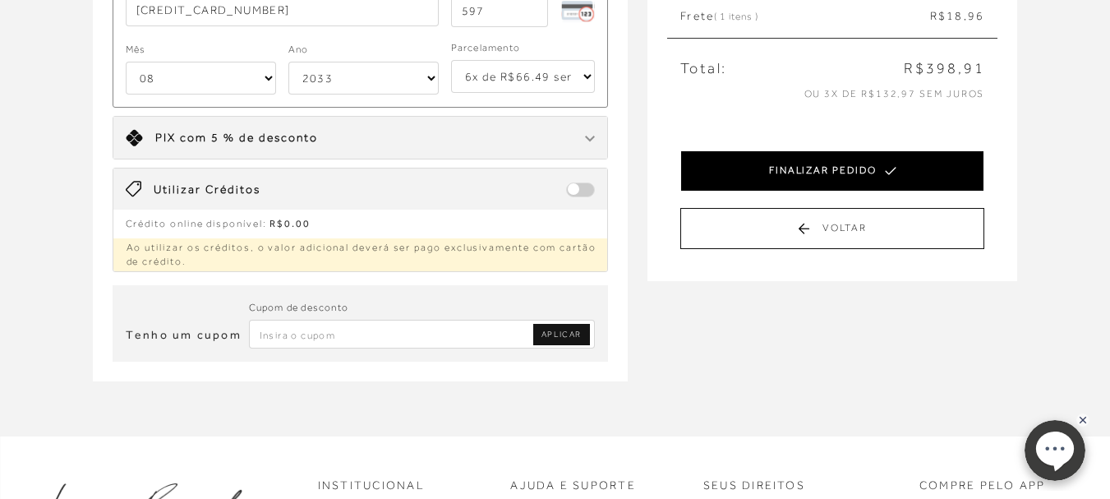
click at [823, 173] on button "FINALIZAR PEDIDO" at bounding box center [832, 170] width 304 height 41
select select "08"
select select "2033"
select select "6"
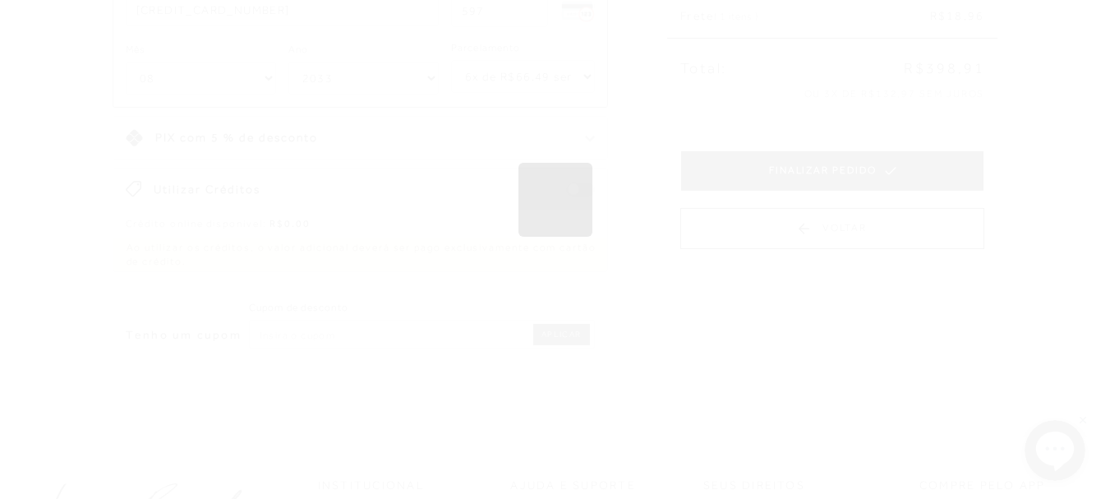
scroll to position [0, 0]
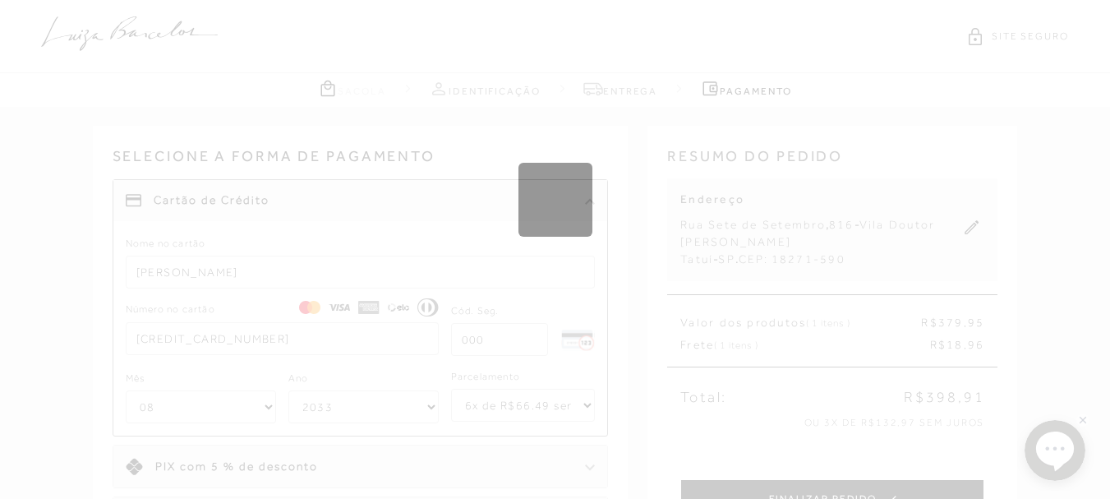
select select "1"
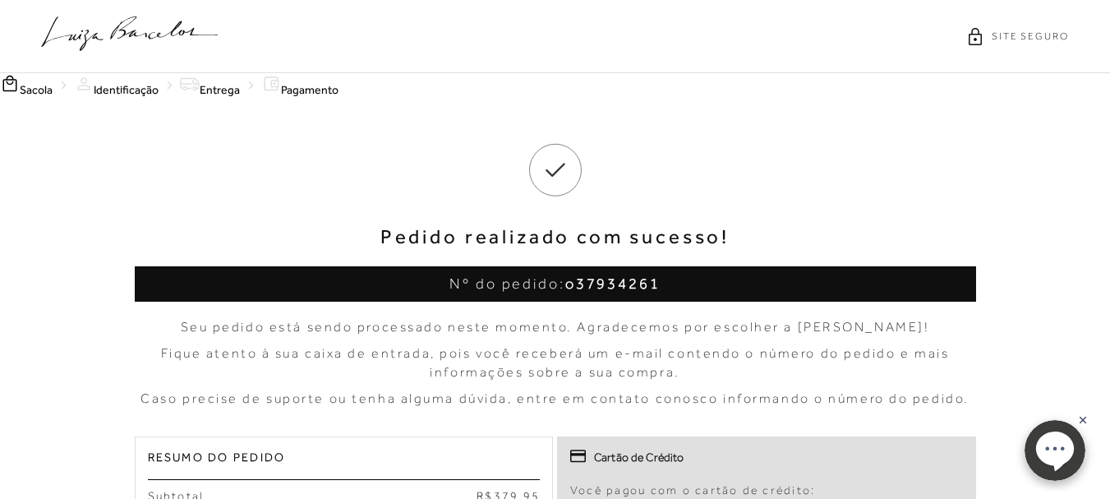
click at [127, 35] on icon at bounding box center [129, 33] width 177 height 35
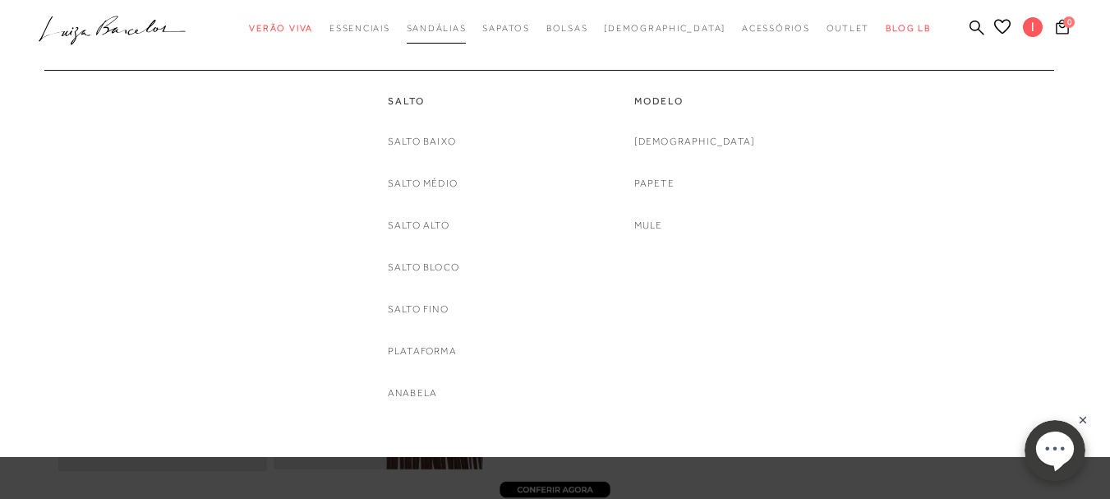
click at [467, 29] on span "Sandálias" at bounding box center [437, 28] width 60 height 10
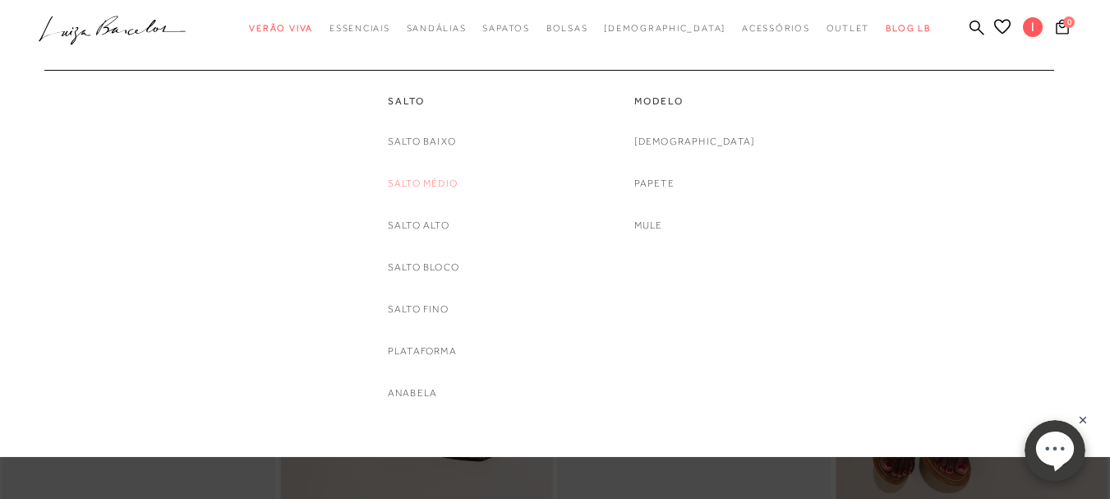
click at [436, 183] on link "Salto Médio" at bounding box center [423, 183] width 70 height 17
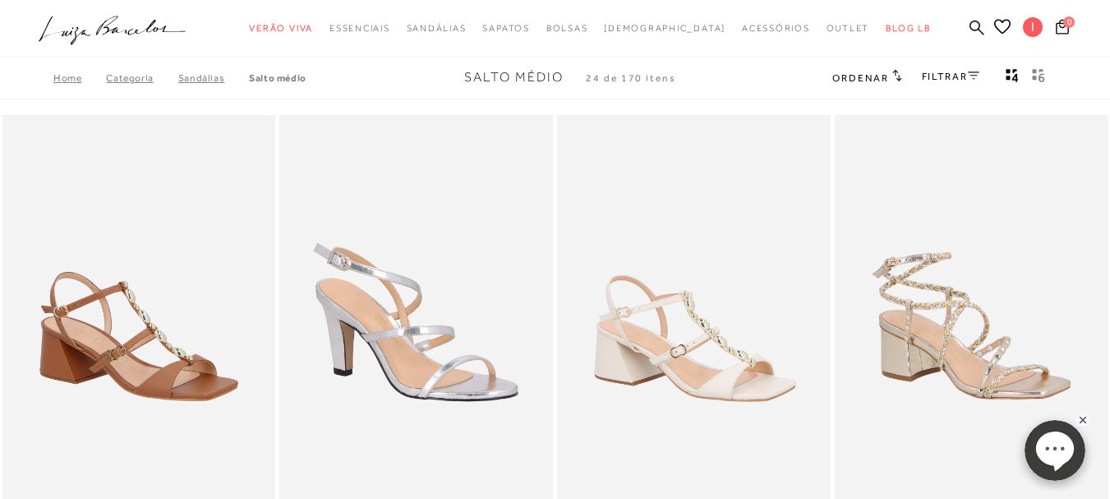
click at [203, 75] on link "SANDÁLIAS" at bounding box center [213, 78] width 71 height 12
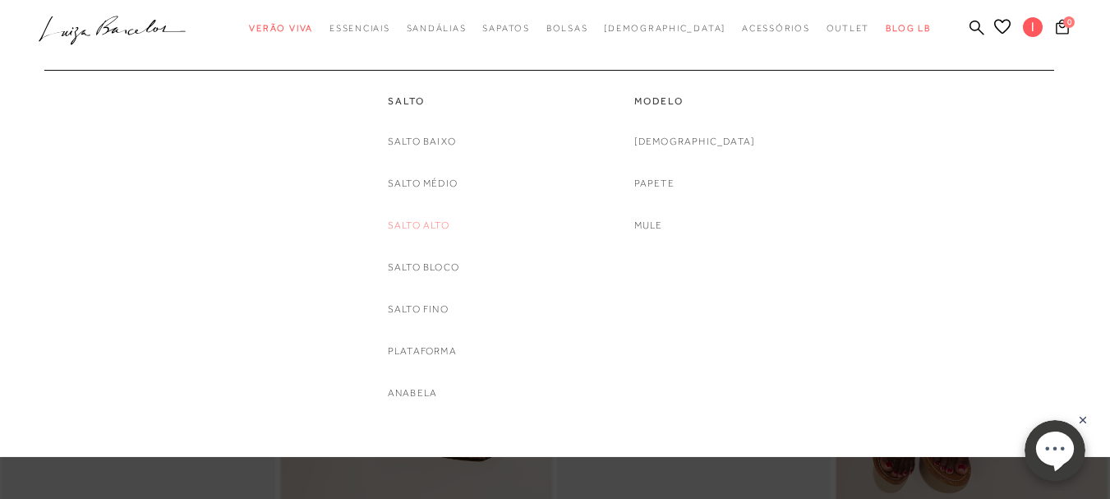
click at [423, 226] on link "Salto Alto" at bounding box center [419, 225] width 62 height 17
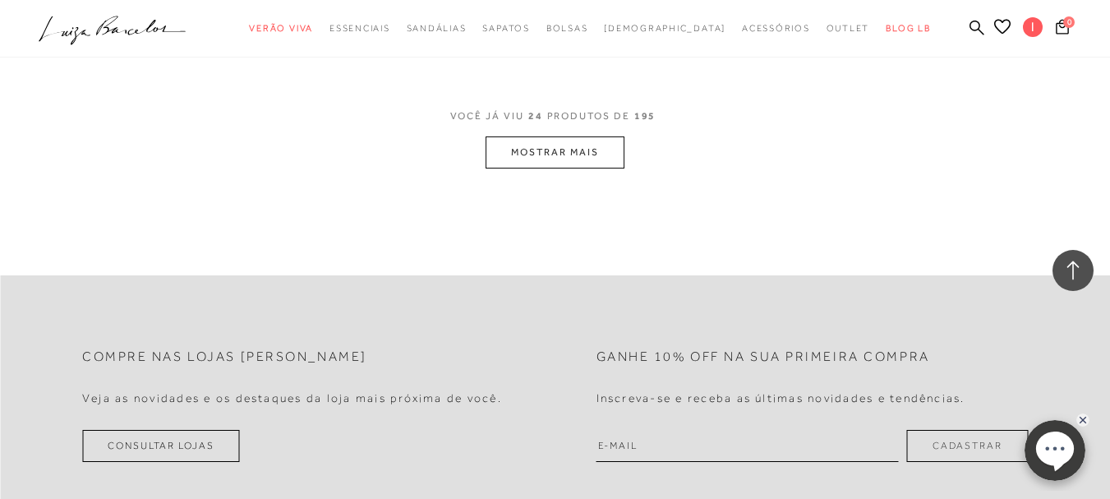
scroll to position [3204, 0]
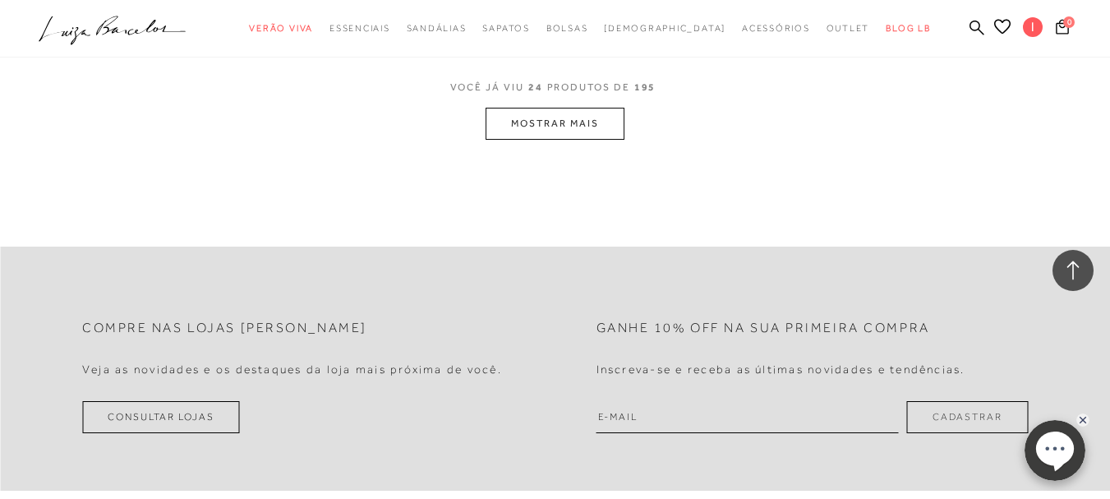
click at [551, 128] on button "MOSTRAR MAIS" at bounding box center [555, 124] width 138 height 32
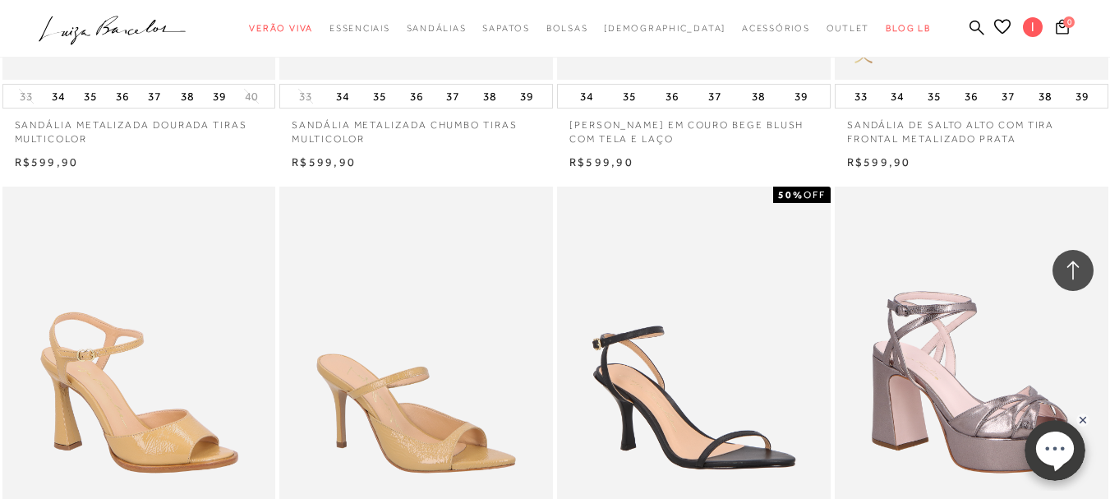
scroll to position [5668, 0]
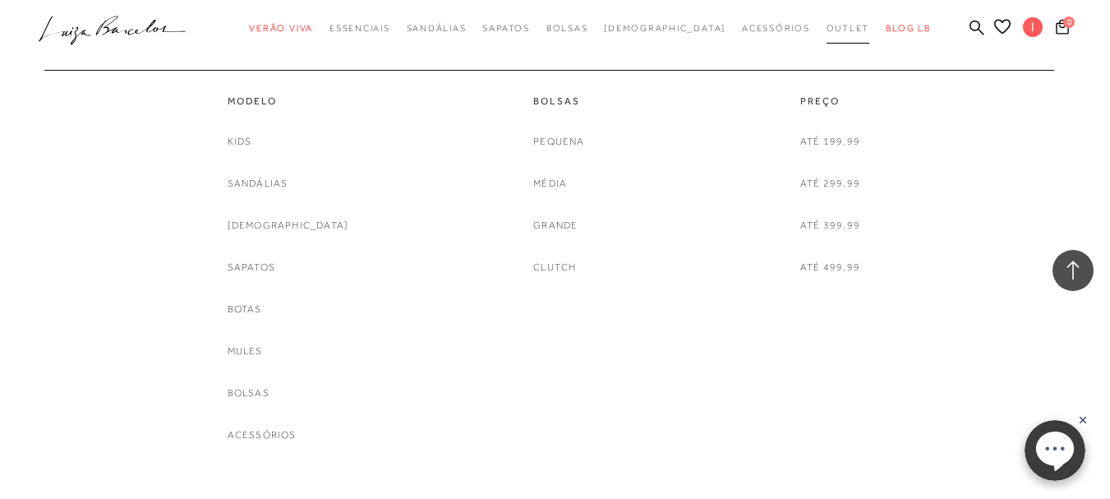
click at [826, 24] on span "Outlet" at bounding box center [848, 28] width 44 height 10
click at [279, 186] on link "Sandálias" at bounding box center [258, 183] width 61 height 17
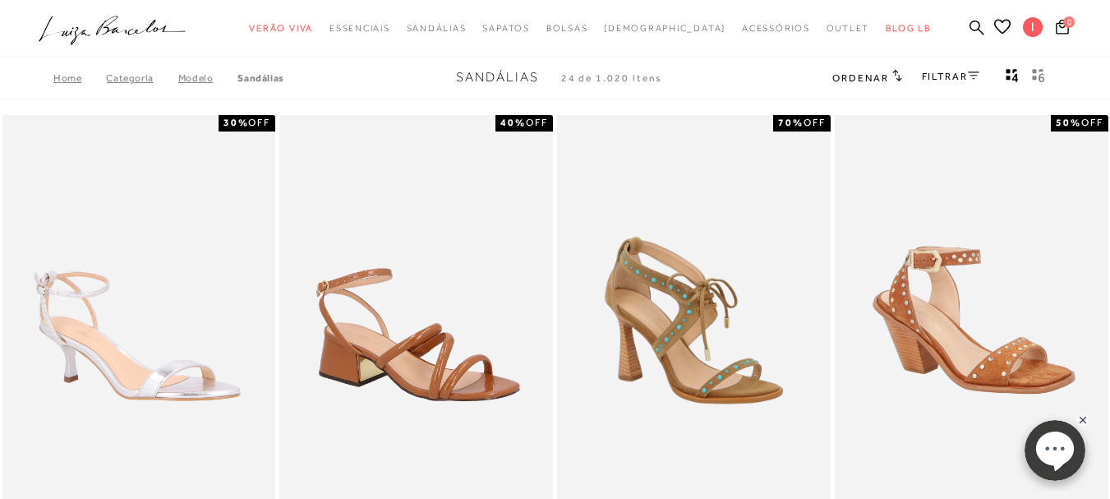
click at [972, 72] on icon at bounding box center [974, 75] width 12 height 8
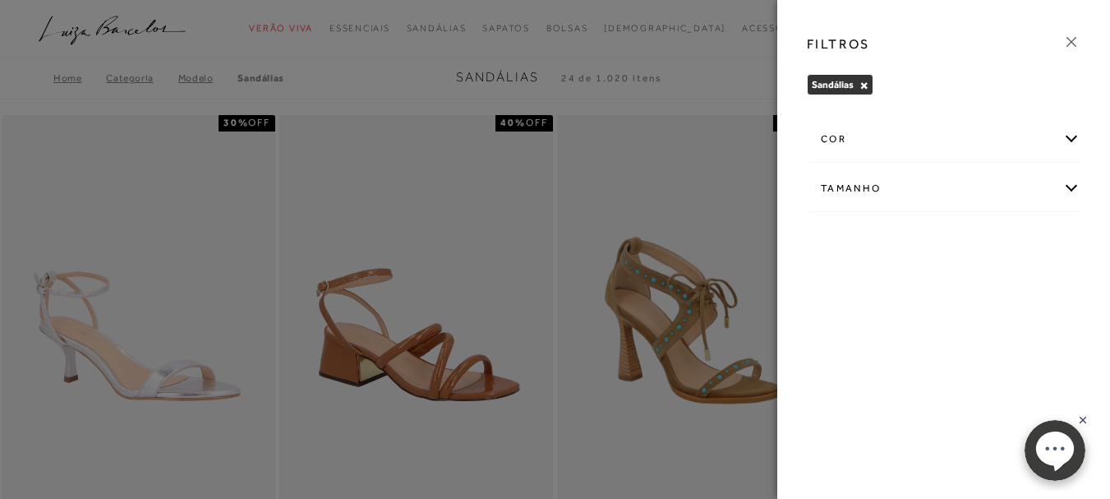
click at [872, 136] on div "cor" at bounding box center [944, 139] width 272 height 44
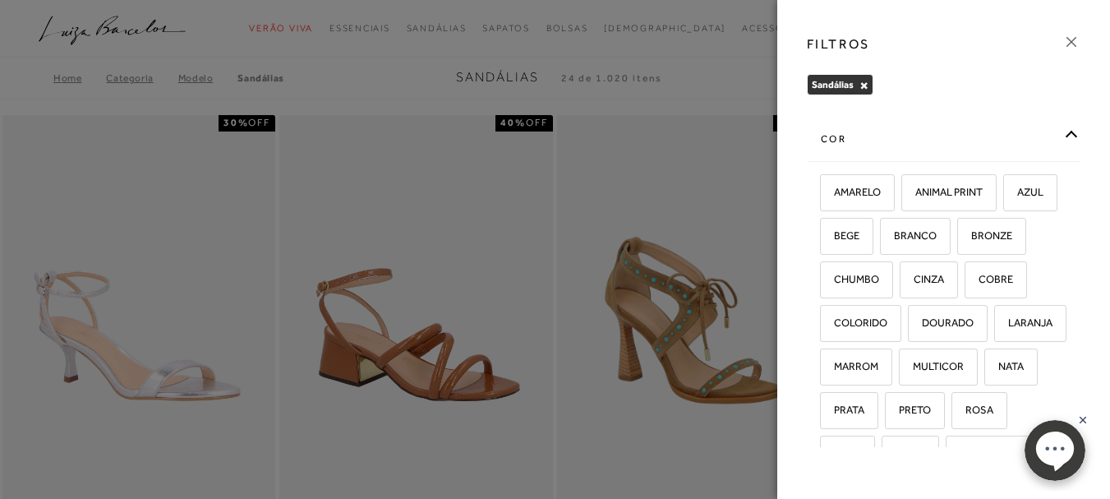
click at [1055, 134] on div "cor" at bounding box center [944, 139] width 272 height 44
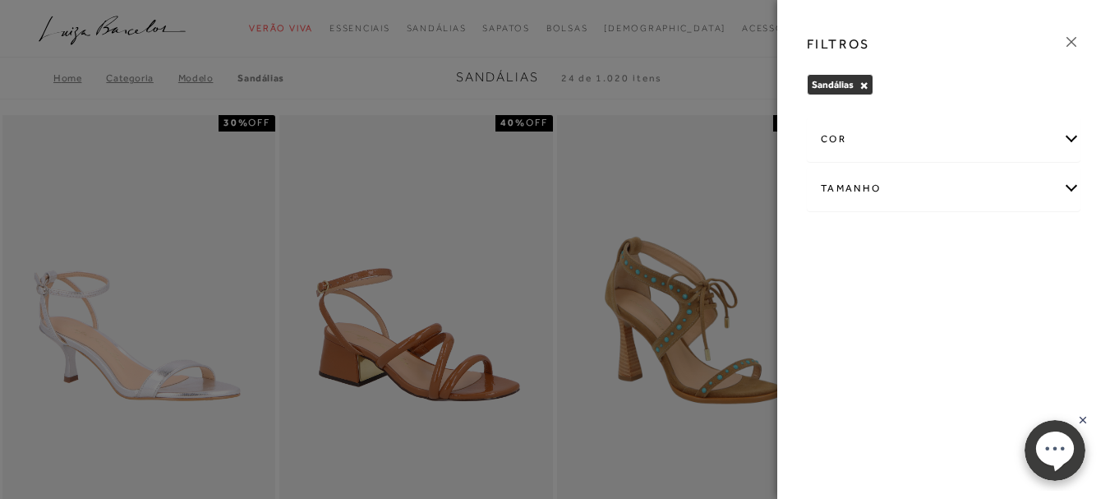
click at [1066, 186] on div "Tamanho" at bounding box center [944, 189] width 272 height 44
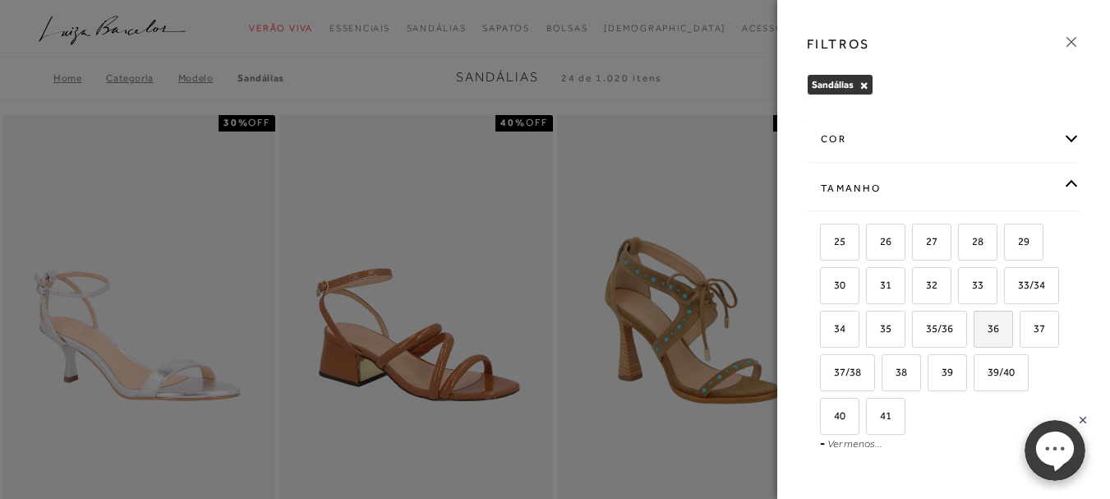
click at [975, 334] on span "36" at bounding box center [987, 328] width 24 height 12
click at [971, 339] on input "36" at bounding box center [979, 331] width 16 height 16
checkbox input "true"
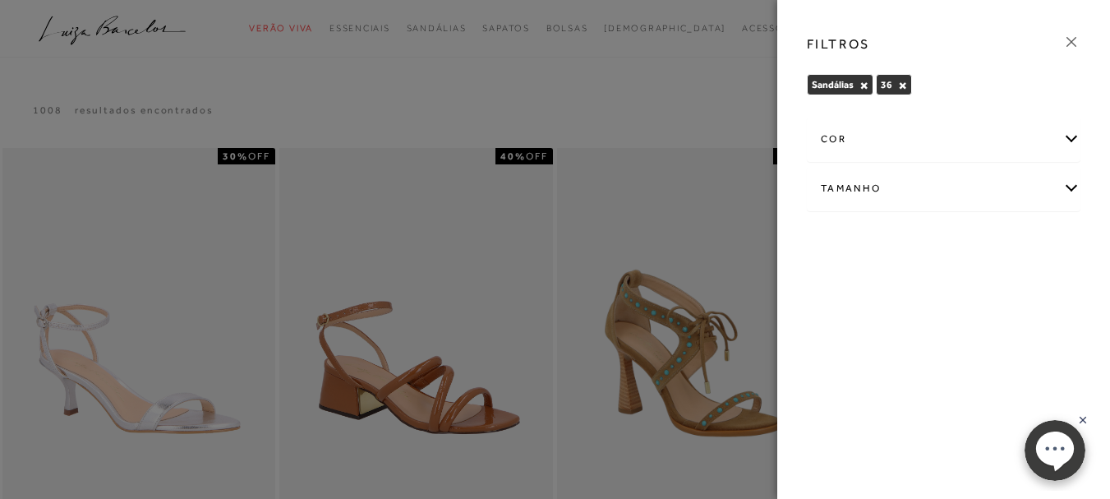
click at [1069, 39] on icon at bounding box center [1071, 42] width 10 height 10
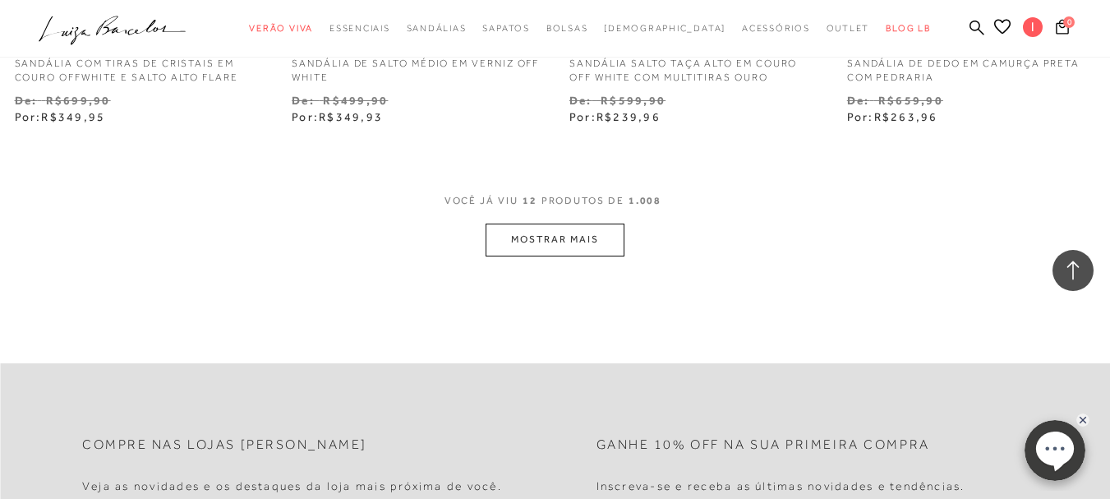
scroll to position [1643, 0]
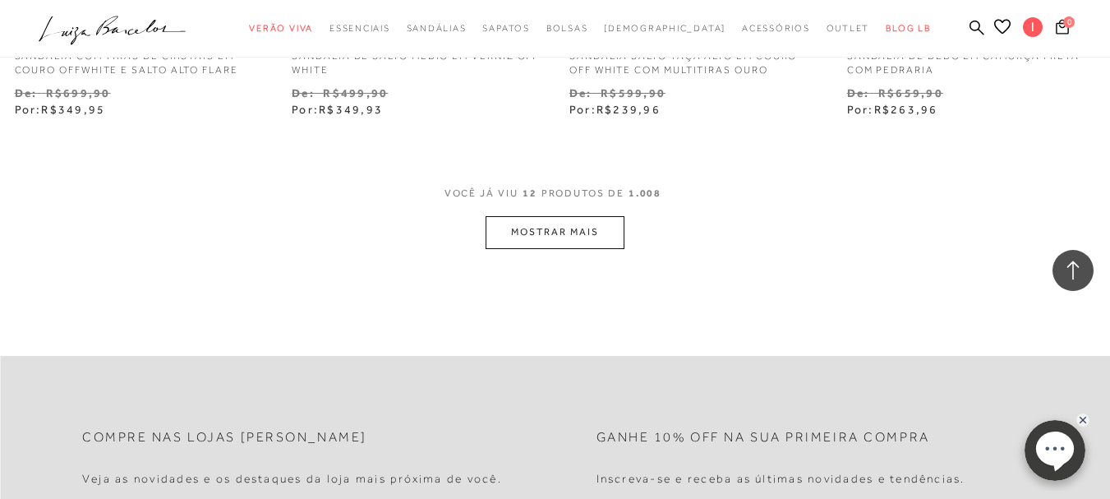
click at [584, 234] on button "MOSTRAR MAIS" at bounding box center [555, 232] width 138 height 32
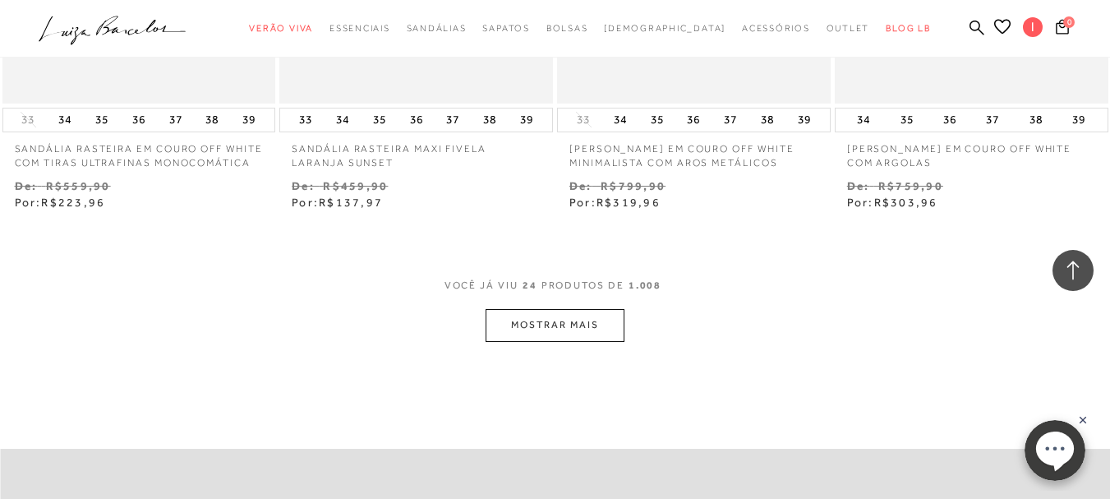
scroll to position [3204, 0]
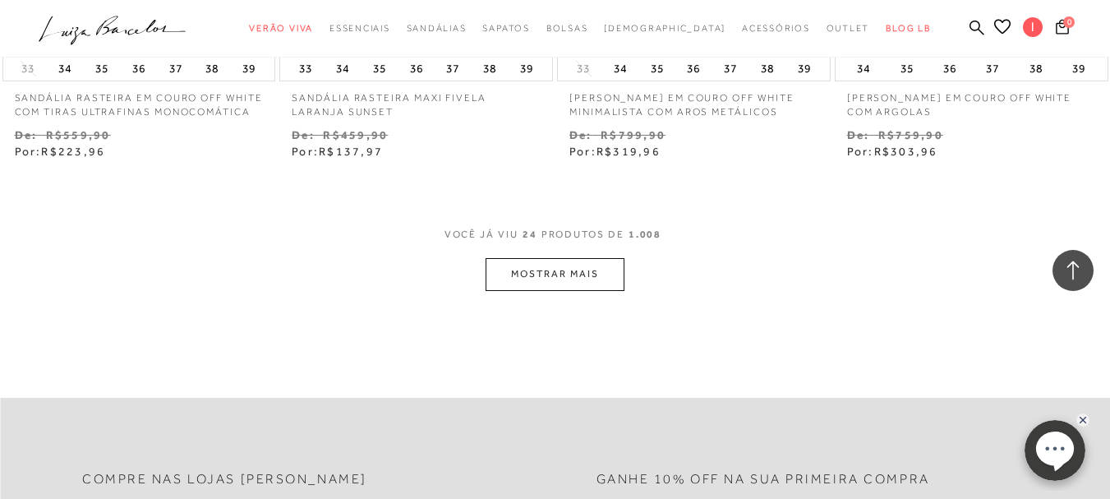
click at [579, 269] on button "MOSTRAR MAIS" at bounding box center [555, 274] width 138 height 32
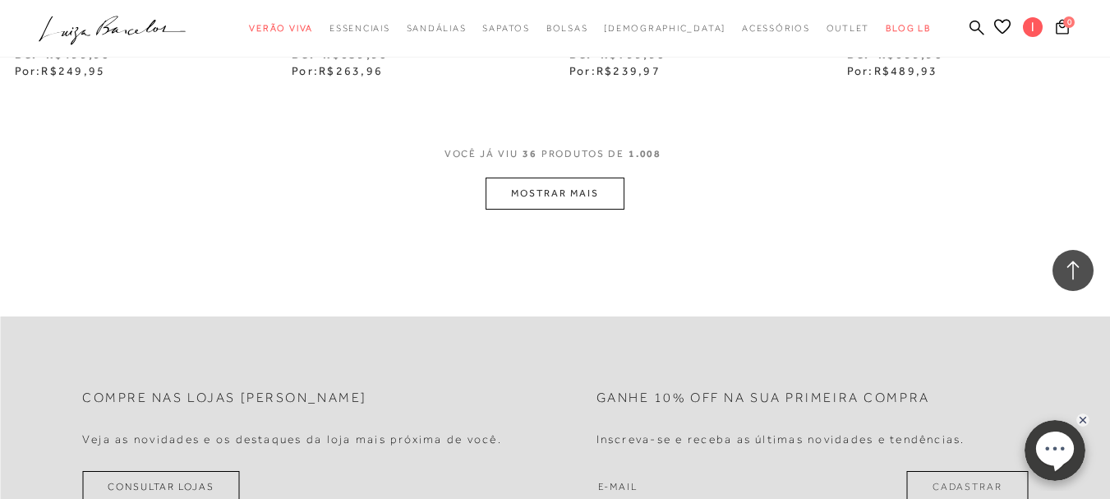
scroll to position [4929, 0]
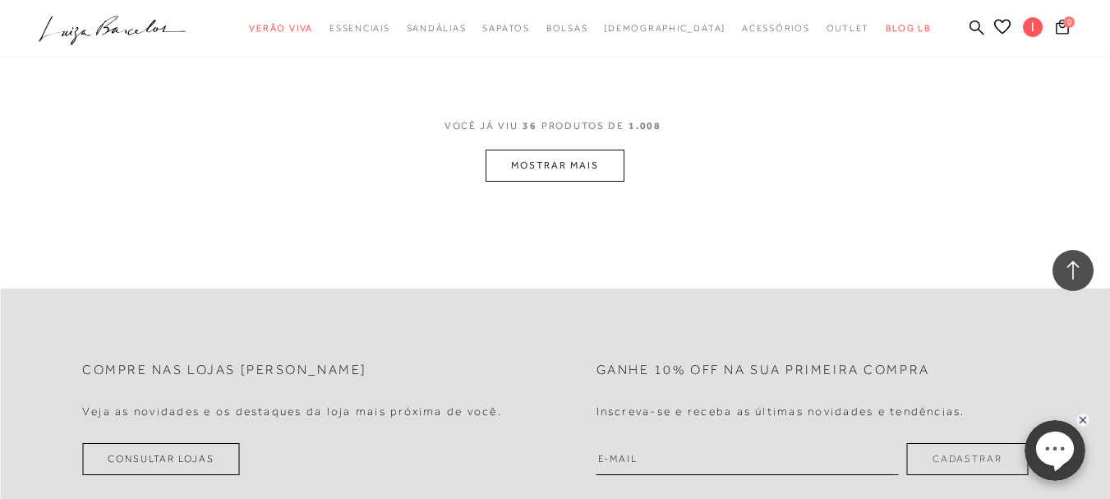
click at [545, 168] on button "MOSTRAR MAIS" at bounding box center [555, 166] width 138 height 32
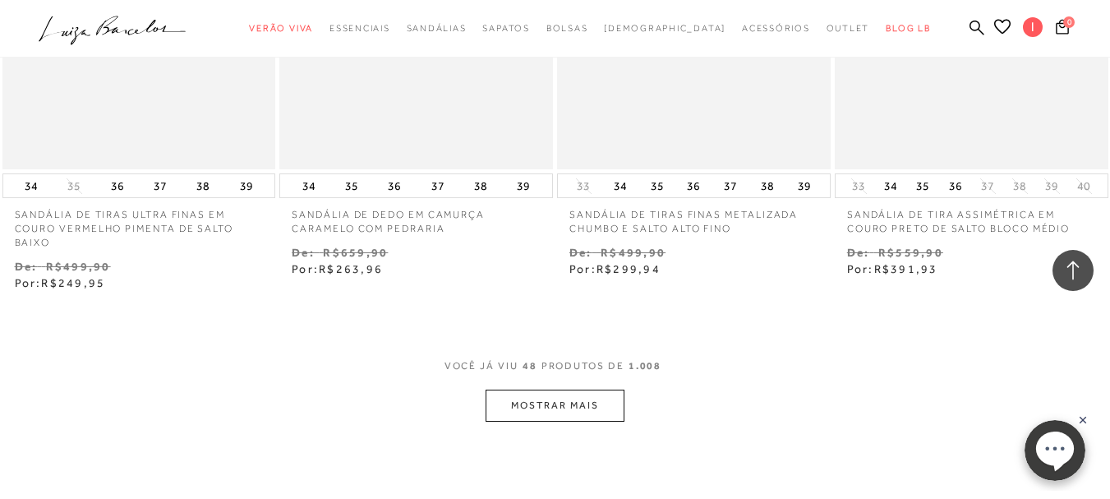
scroll to position [6408, 0]
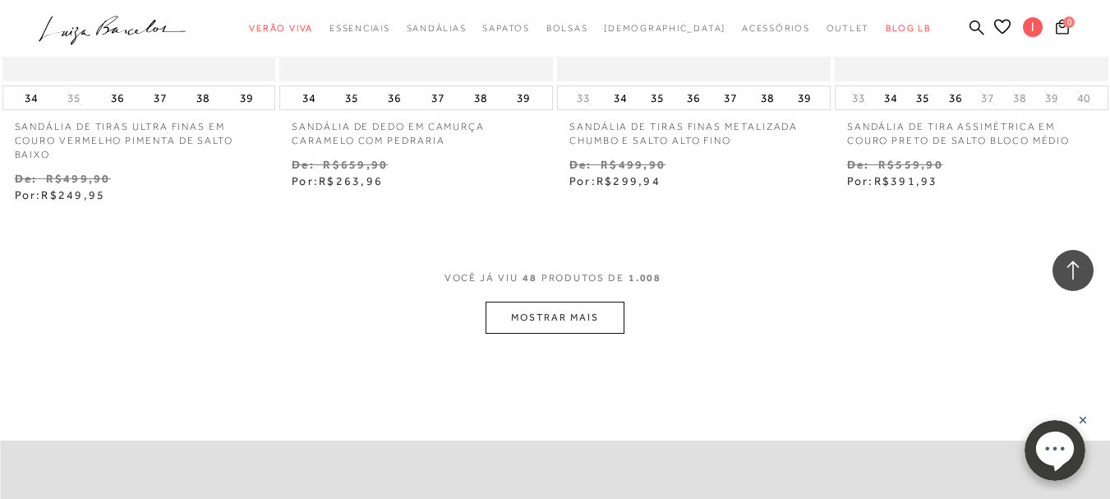
click at [566, 319] on button "MOSTRAR MAIS" at bounding box center [555, 317] width 138 height 32
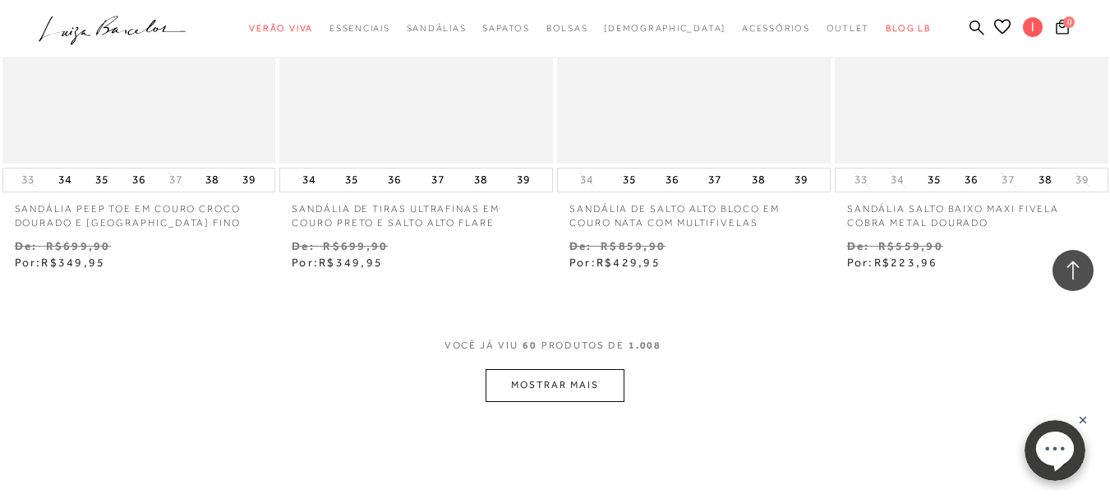
scroll to position [8051, 0]
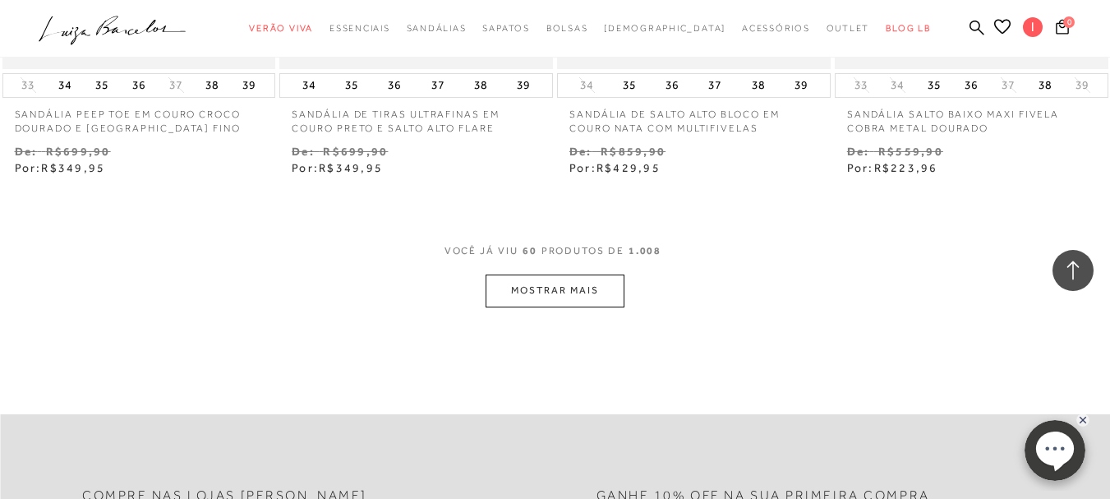
click at [583, 290] on button "MOSTRAR MAIS" at bounding box center [555, 290] width 138 height 32
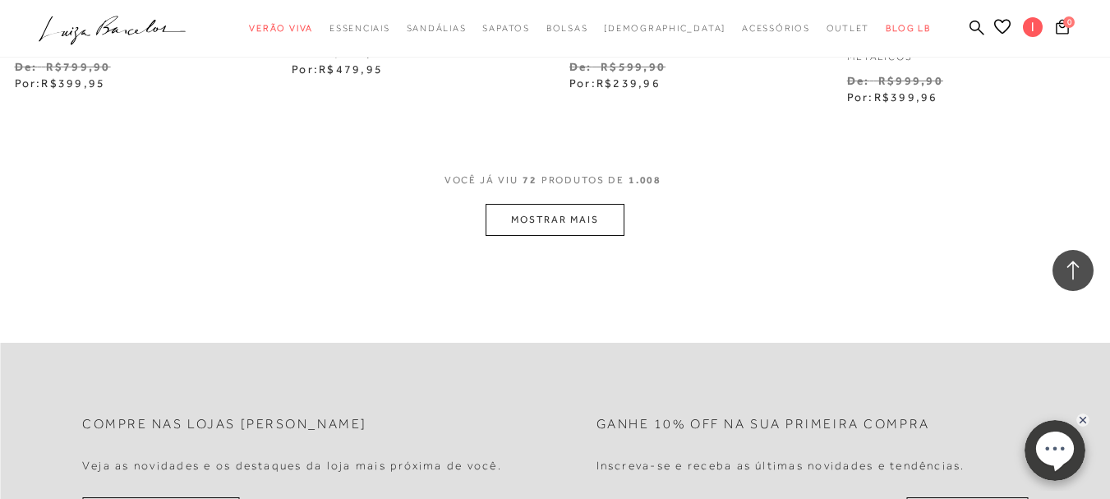
scroll to position [9776, 0]
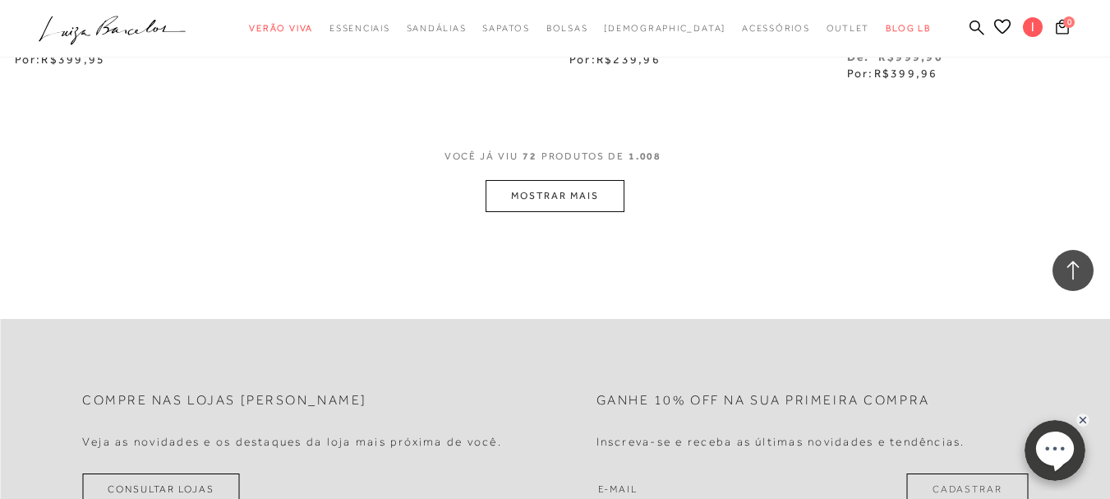
click at [593, 200] on button "MOSTRAR MAIS" at bounding box center [555, 196] width 138 height 32
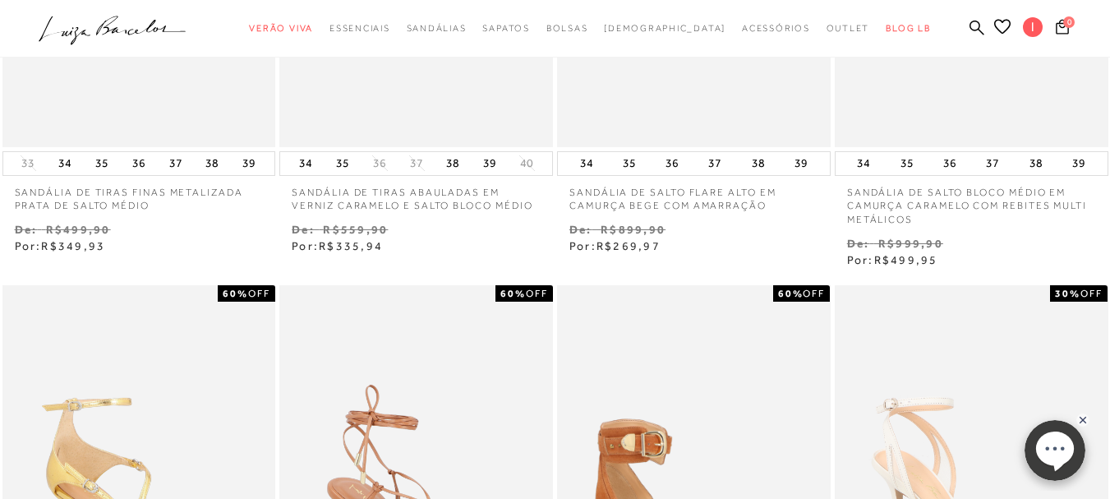
scroll to position [0, 0]
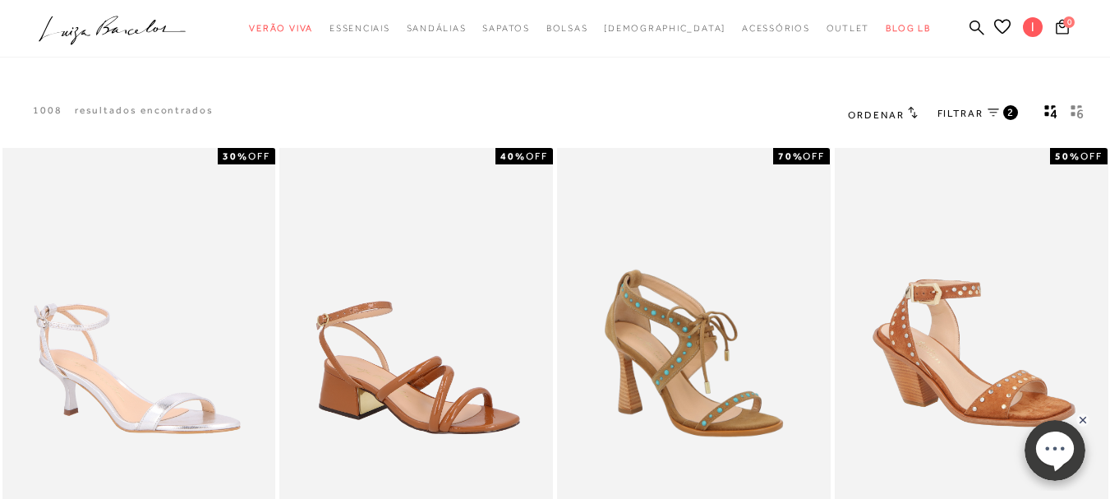
click at [873, 117] on span "Ordenar" at bounding box center [876, 115] width 56 height 12
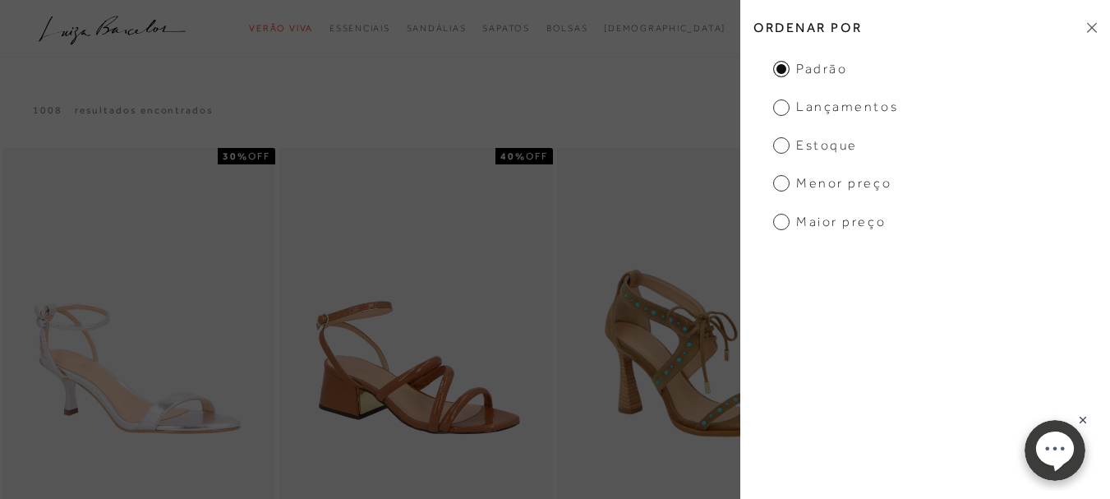
click at [874, 111] on span "Lançamentos" at bounding box center [835, 107] width 125 height 18
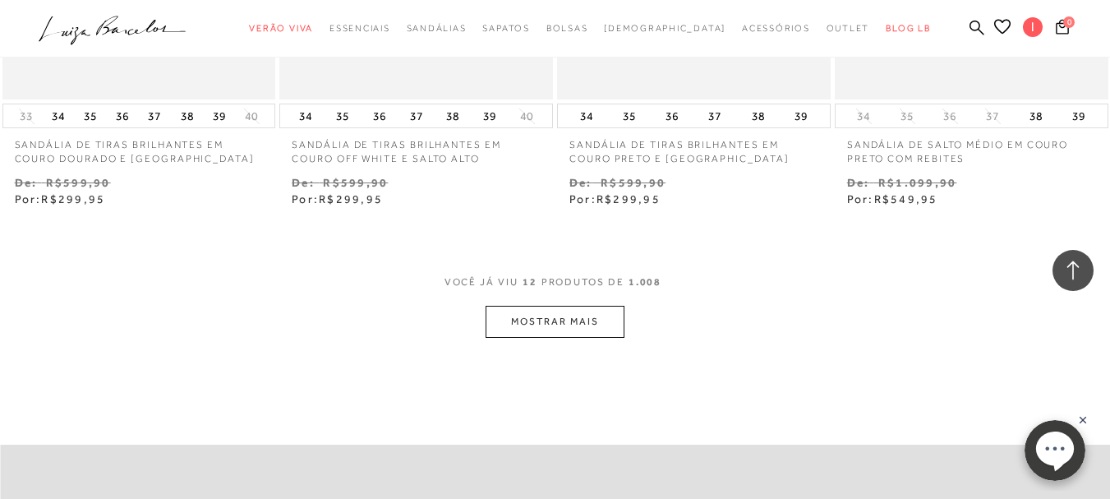
scroll to position [1643, 0]
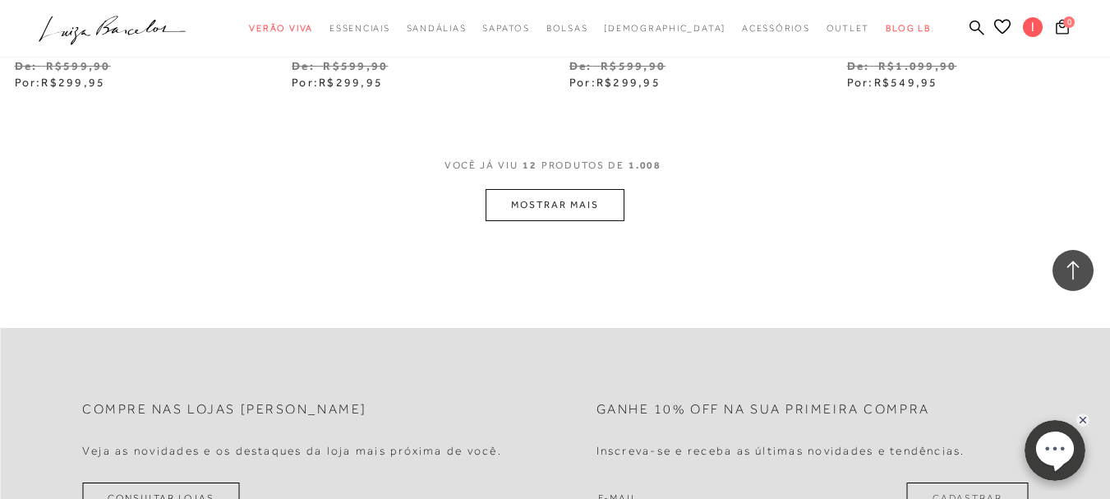
click at [591, 217] on button "MOSTRAR MAIS" at bounding box center [555, 205] width 138 height 32
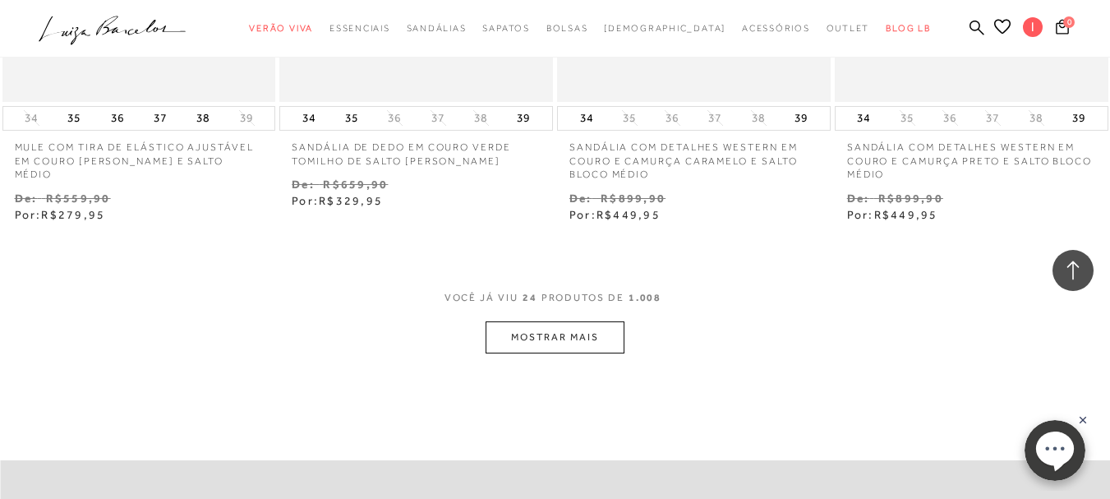
scroll to position [3204, 0]
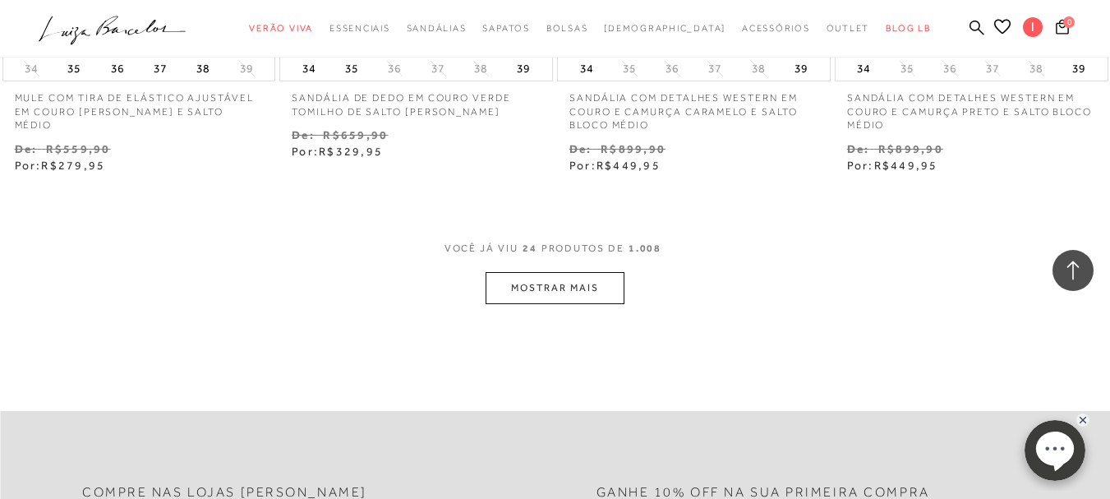
click at [596, 275] on button "MOSTRAR MAIS" at bounding box center [555, 288] width 138 height 32
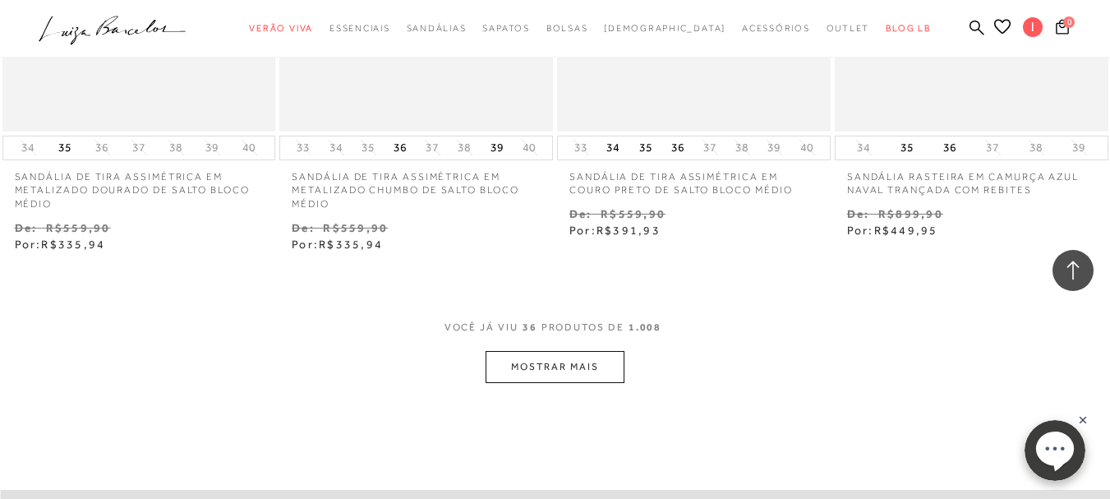
scroll to position [4765, 0]
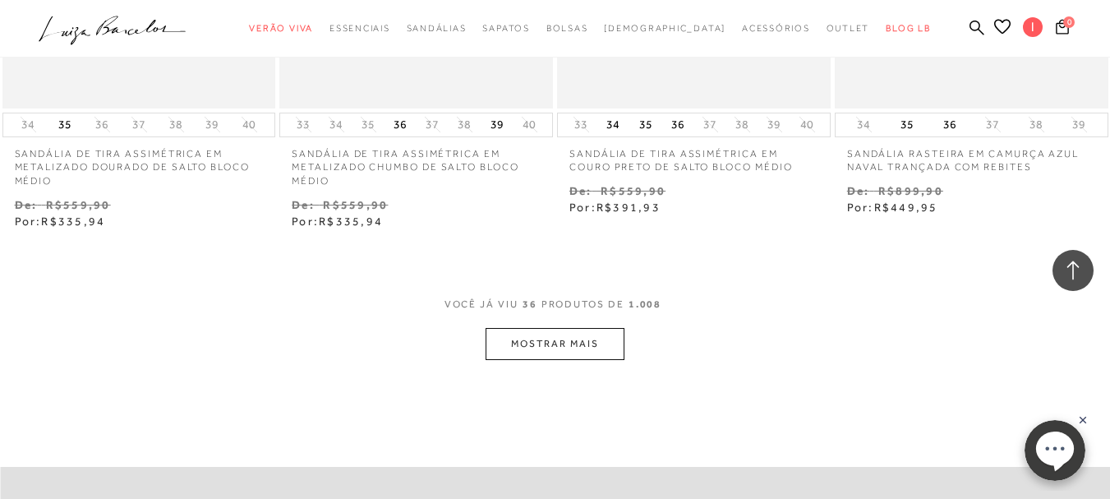
click at [544, 328] on button "MOSTRAR MAIS" at bounding box center [555, 344] width 138 height 32
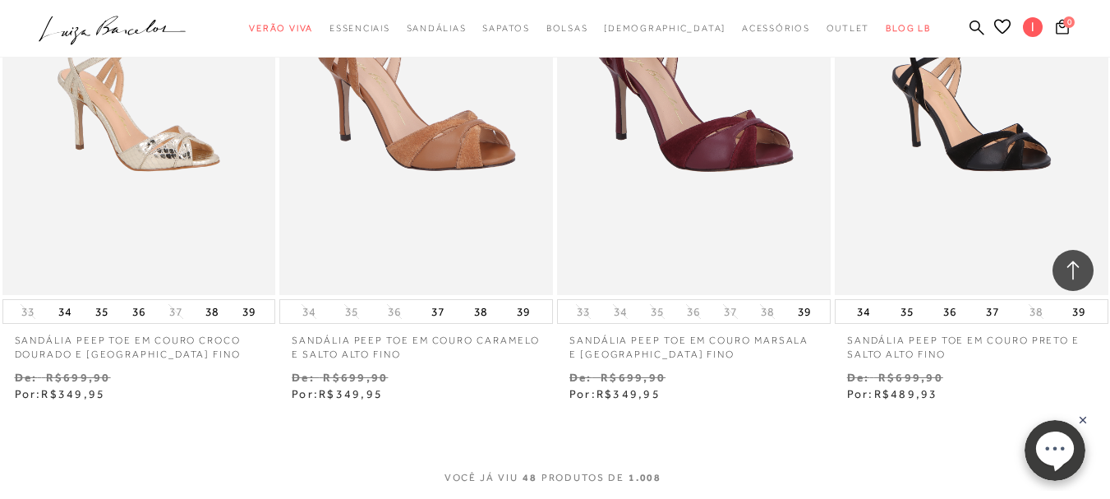
scroll to position [6326, 0]
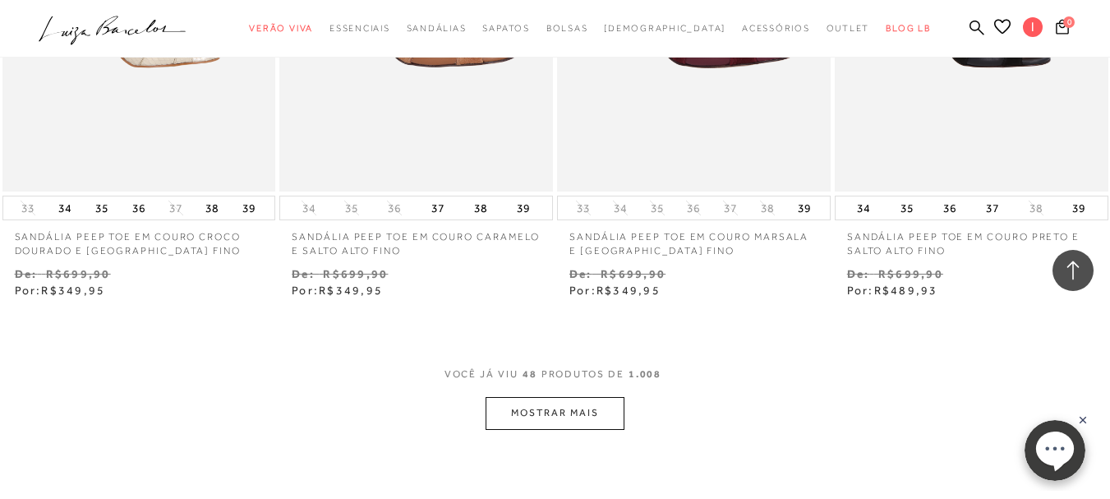
click at [548, 398] on button "MOSTRAR MAIS" at bounding box center [555, 413] width 138 height 32
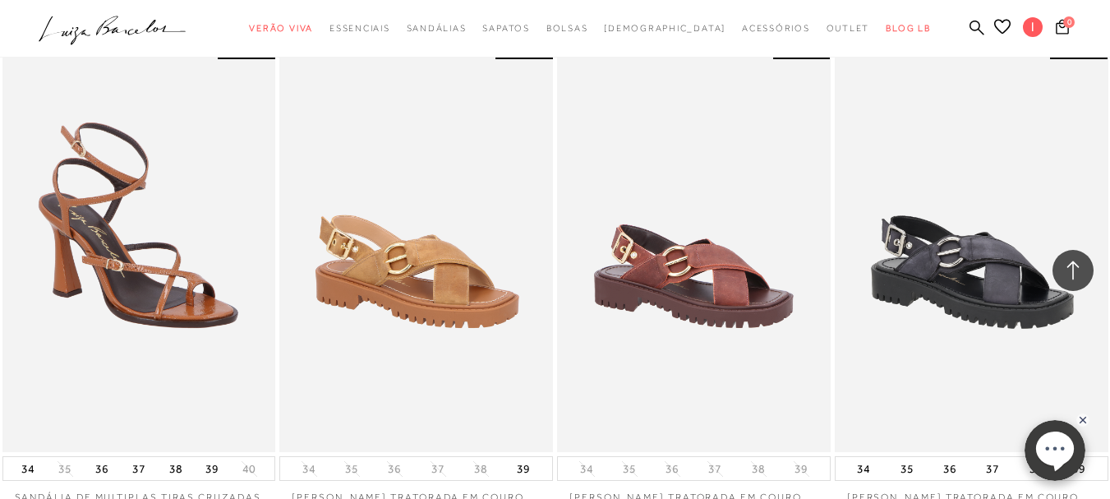
scroll to position [7311, 0]
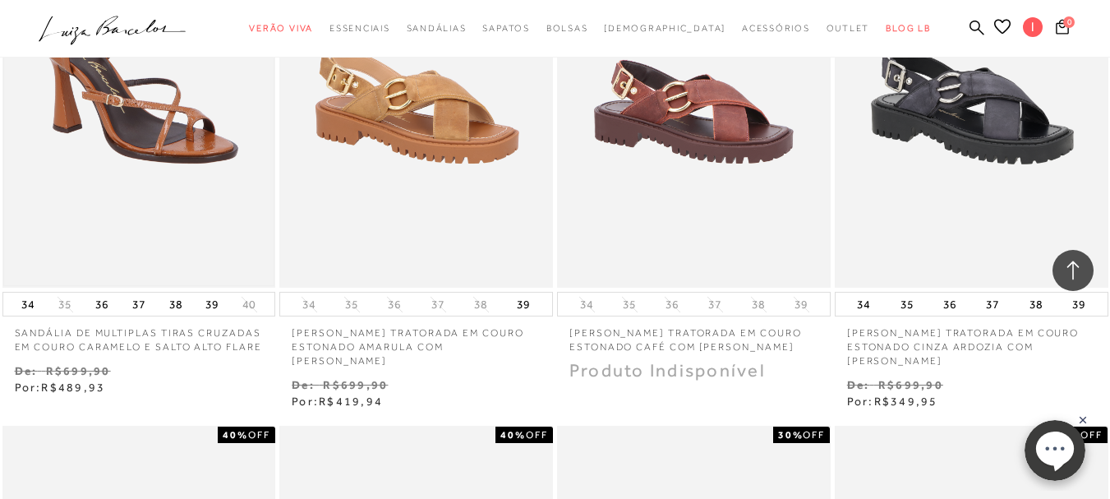
click at [163, 134] on img at bounding box center [139, 82] width 270 height 405
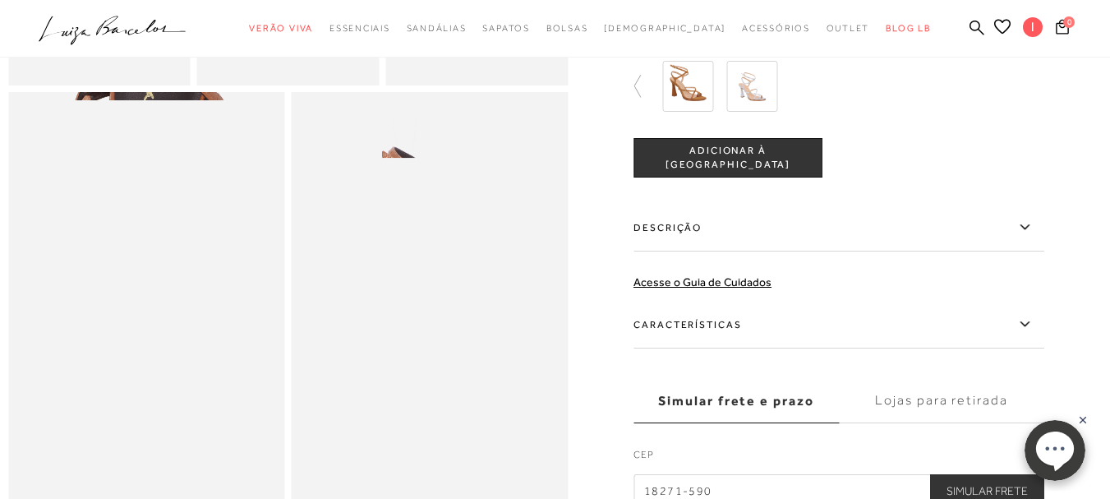
scroll to position [739, 0]
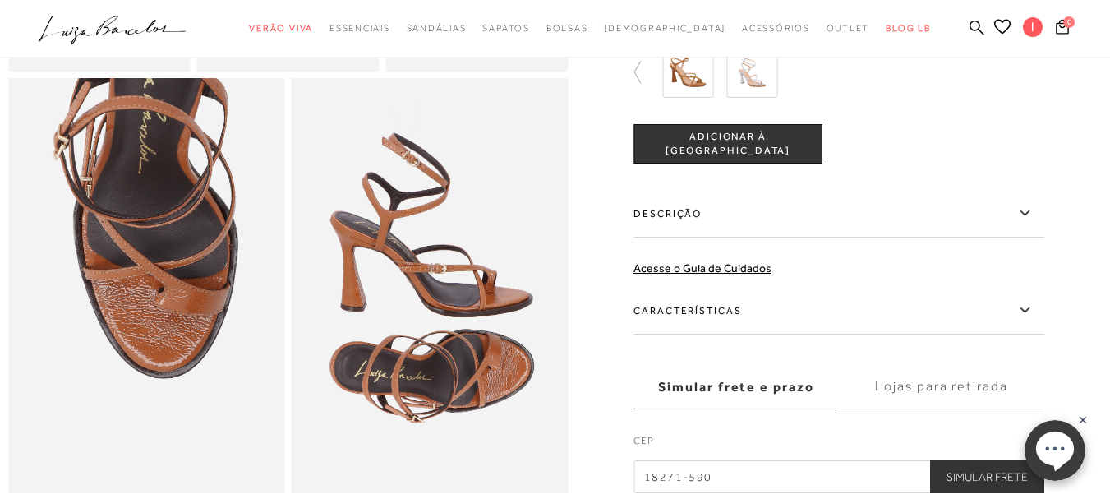
click at [761, 98] on img at bounding box center [751, 72] width 51 height 51
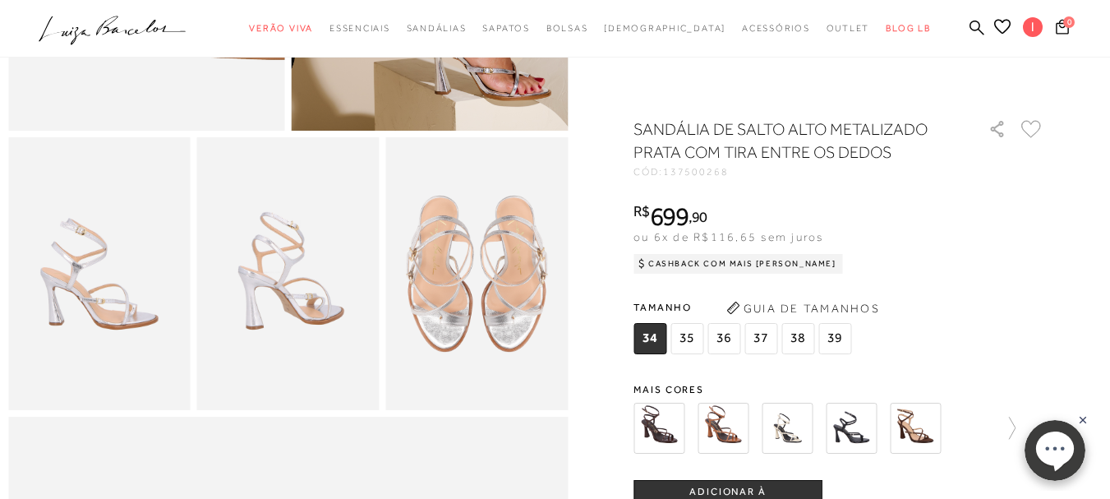
scroll to position [411, 0]
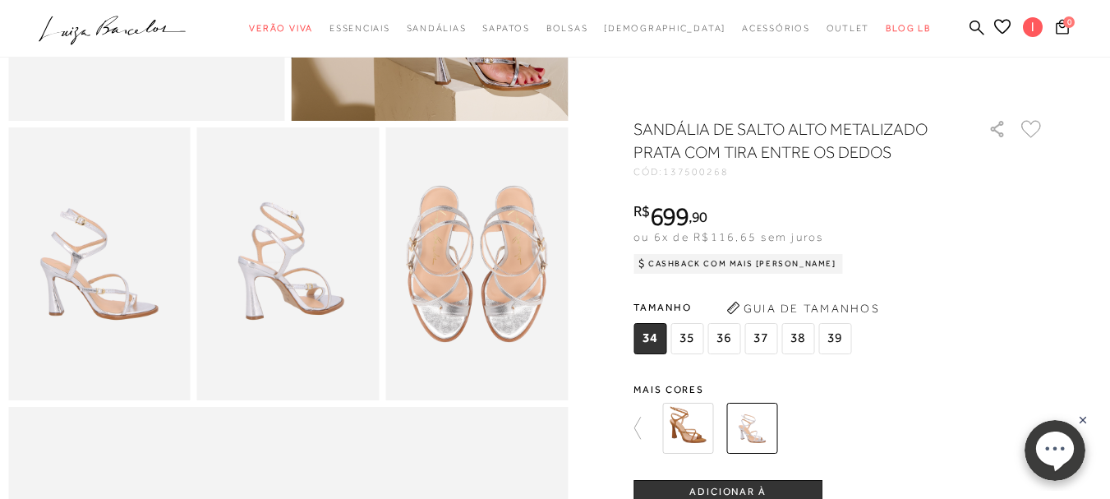
click at [688, 435] on img at bounding box center [687, 428] width 51 height 51
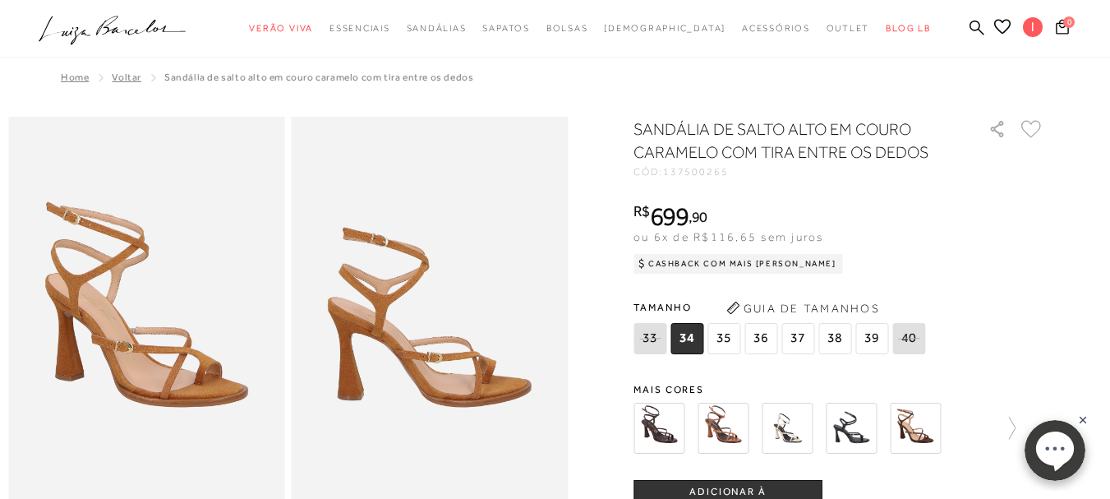
scroll to position [82, 0]
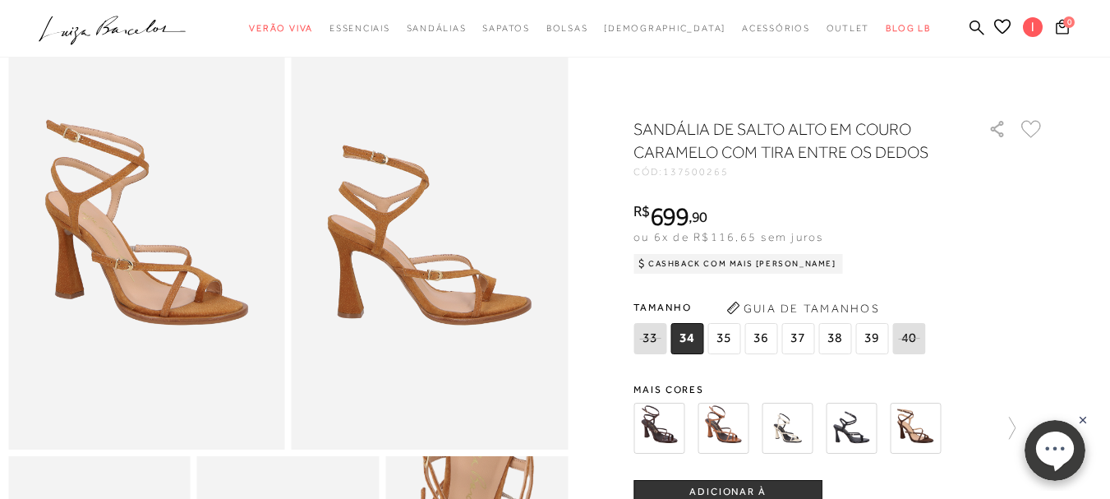
click at [763, 337] on span "36" at bounding box center [760, 338] width 33 height 31
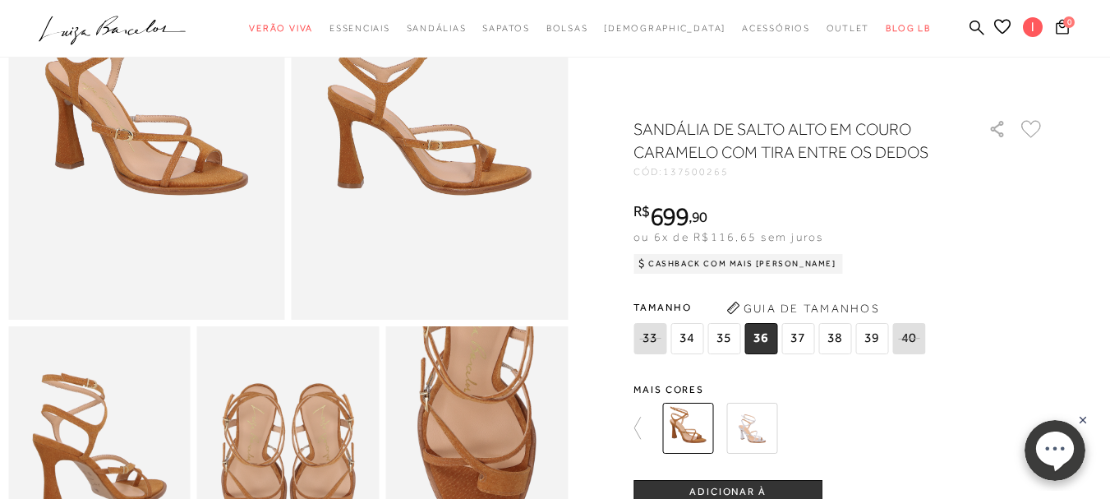
scroll to position [0, 0]
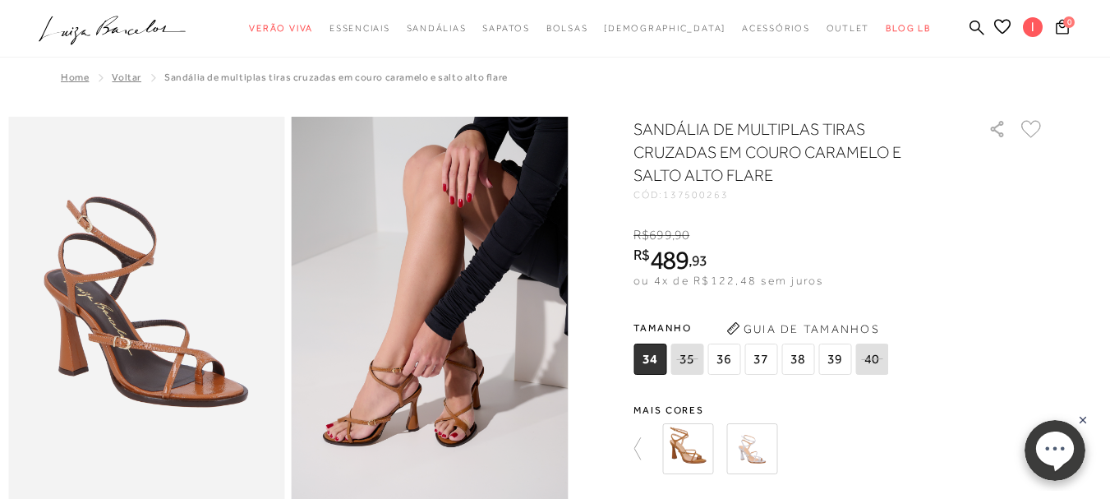
click at [724, 359] on span "36" at bounding box center [723, 358] width 33 height 31
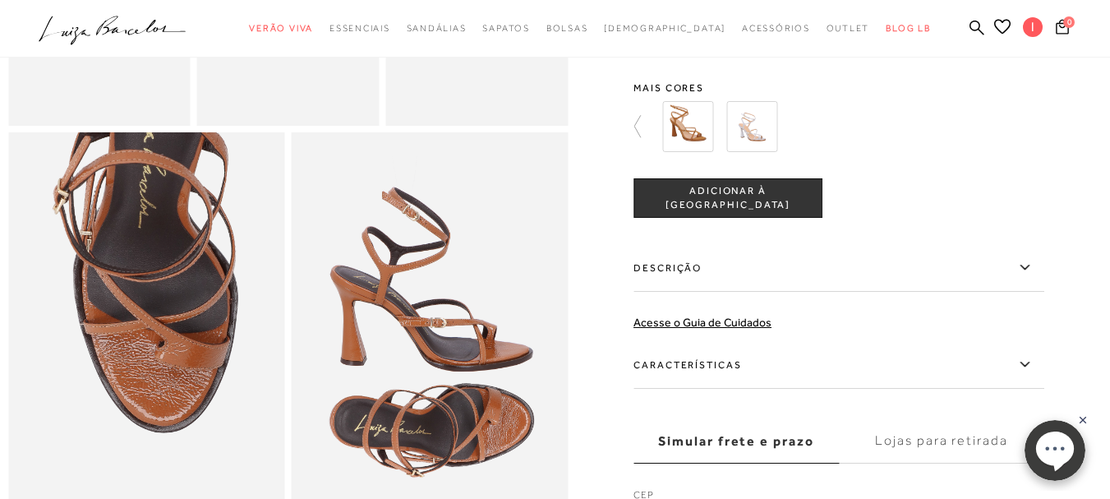
scroll to position [493, 0]
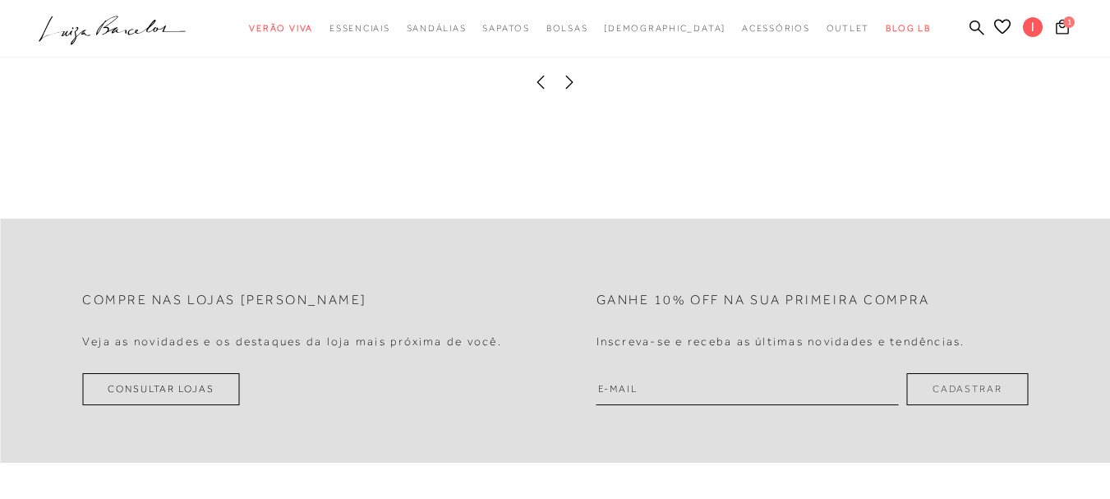
scroll to position [1643, 0]
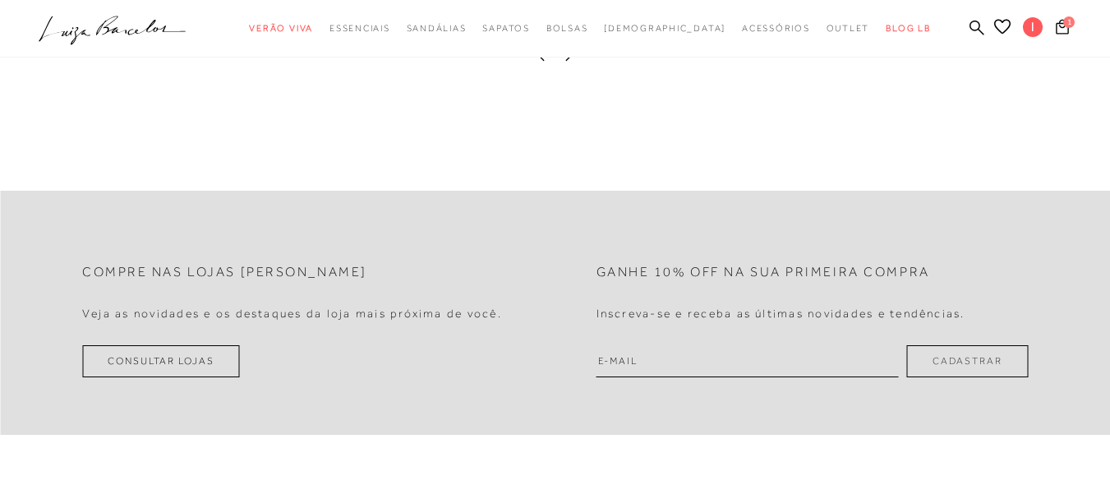
click at [790, 360] on input "email" at bounding box center [747, 361] width 302 height 32
type input "[EMAIL_ADDRESS][DOMAIN_NAME]"
click at [946, 363] on button "Cadastrar" at bounding box center [967, 361] width 121 height 32
